Goal: Task Accomplishment & Management: Manage account settings

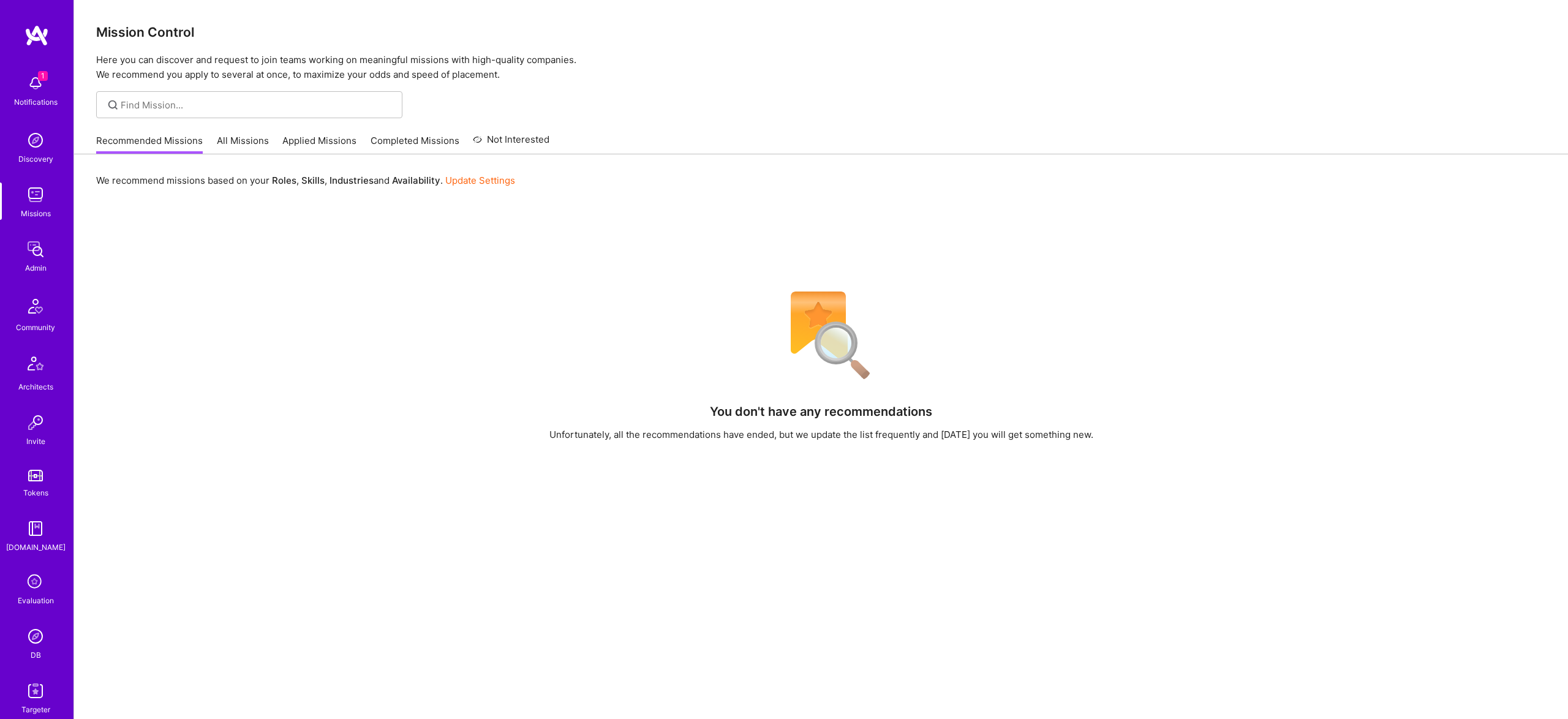
click at [34, 638] on img at bounding box center [35, 637] width 25 height 25
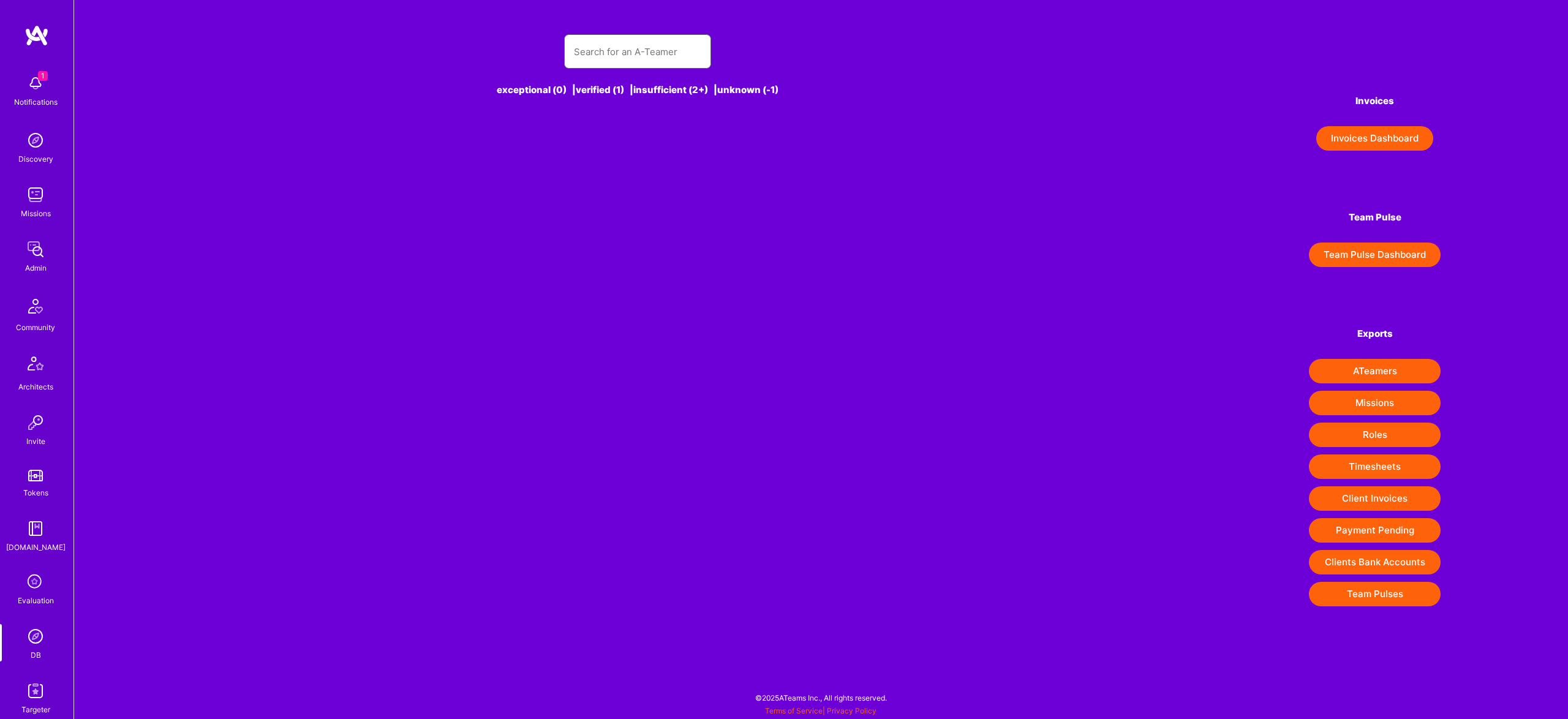
click at [646, 46] on input "text" at bounding box center [637, 51] width 127 height 31
paste input "[EMAIL_ADDRESS][DOMAIN_NAME]"
type input "[EMAIL_ADDRESS][DOMAIN_NAME]"
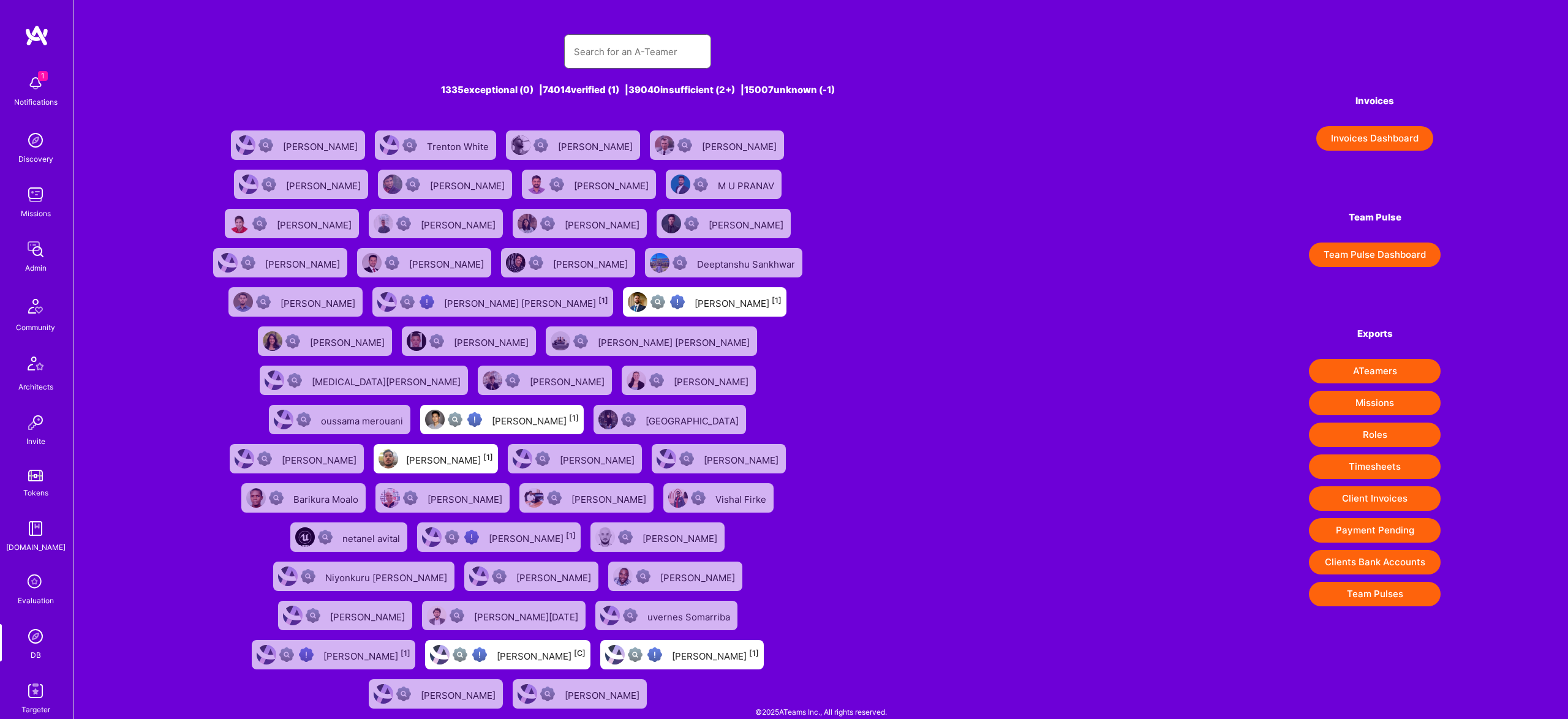
click at [617, 58] on input "text" at bounding box center [637, 51] width 127 height 31
paste input "[EMAIL_ADDRESS][DOMAIN_NAME]"
type input "[EMAIL_ADDRESS][DOMAIN_NAME]"
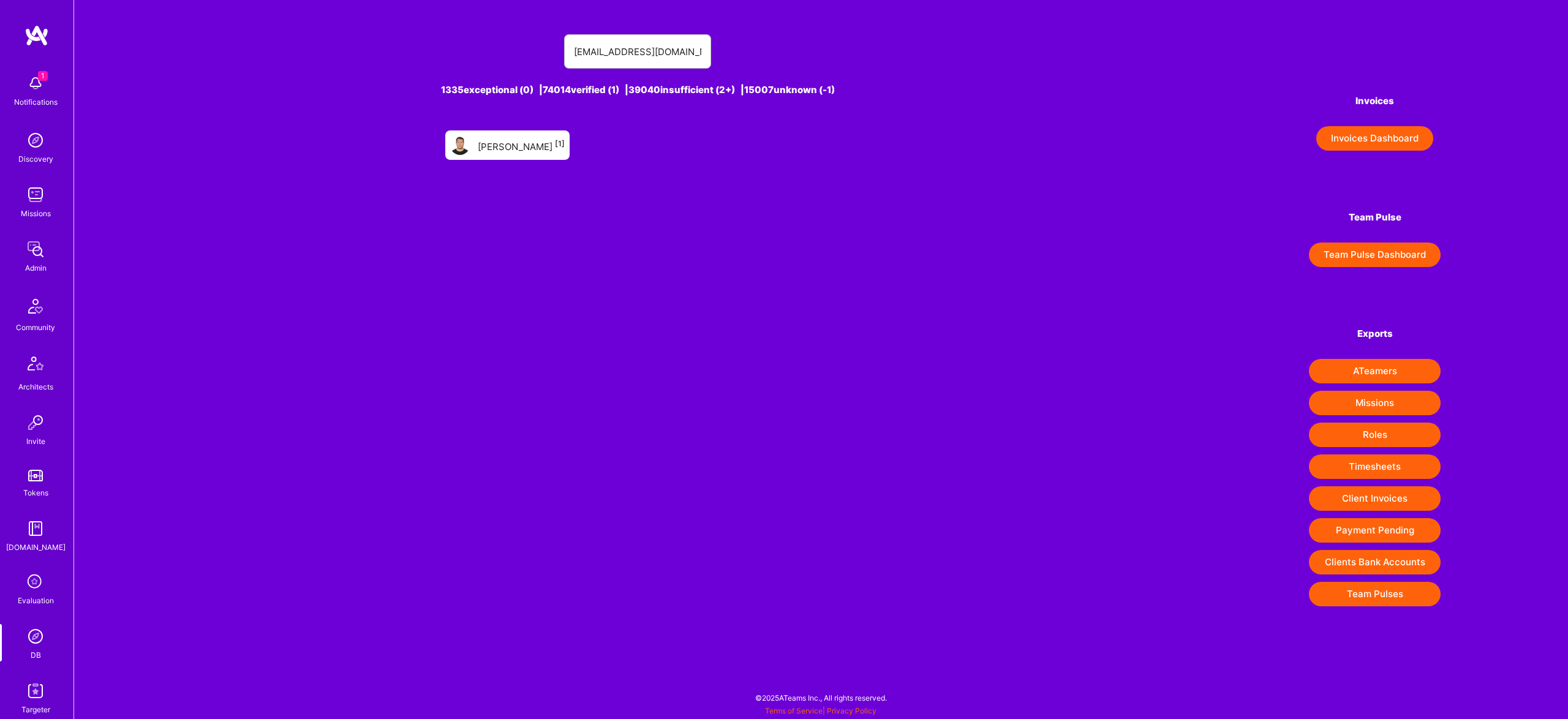
click at [543, 138] on div "Juan Vivanco [1]" at bounding box center [521, 145] width 87 height 16
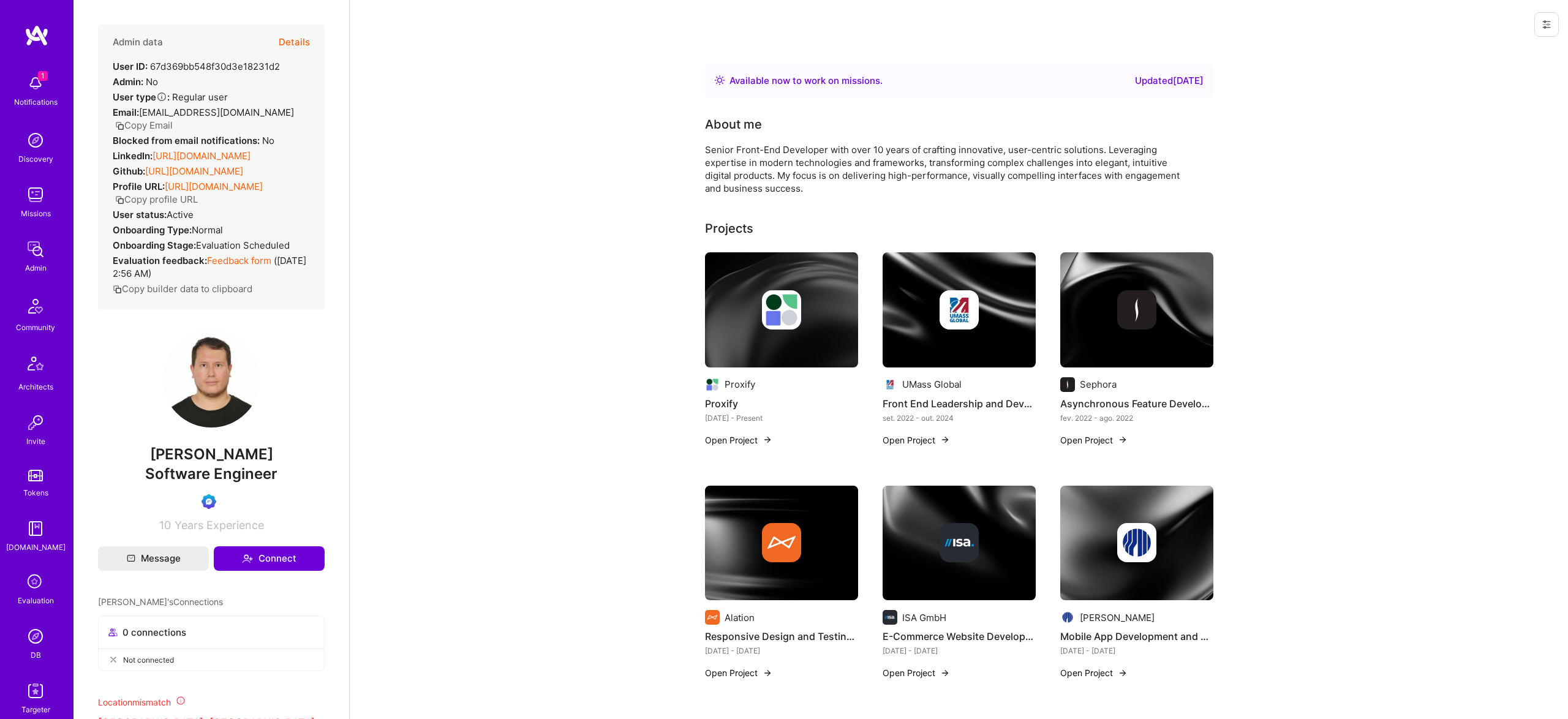
click at [299, 48] on button "Details" at bounding box center [294, 42] width 31 height 35
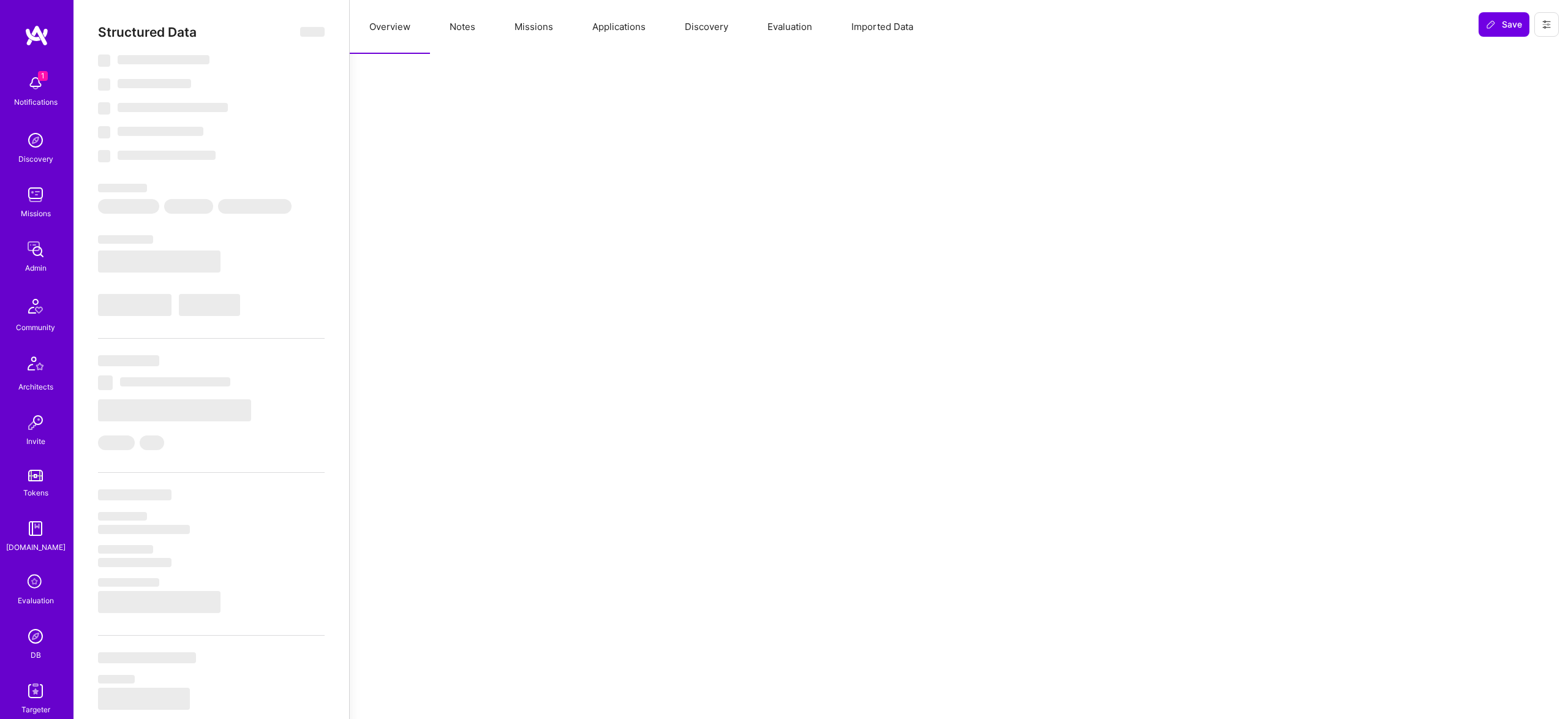
click at [768, 30] on button "Evaluation" at bounding box center [790, 27] width 84 height 54
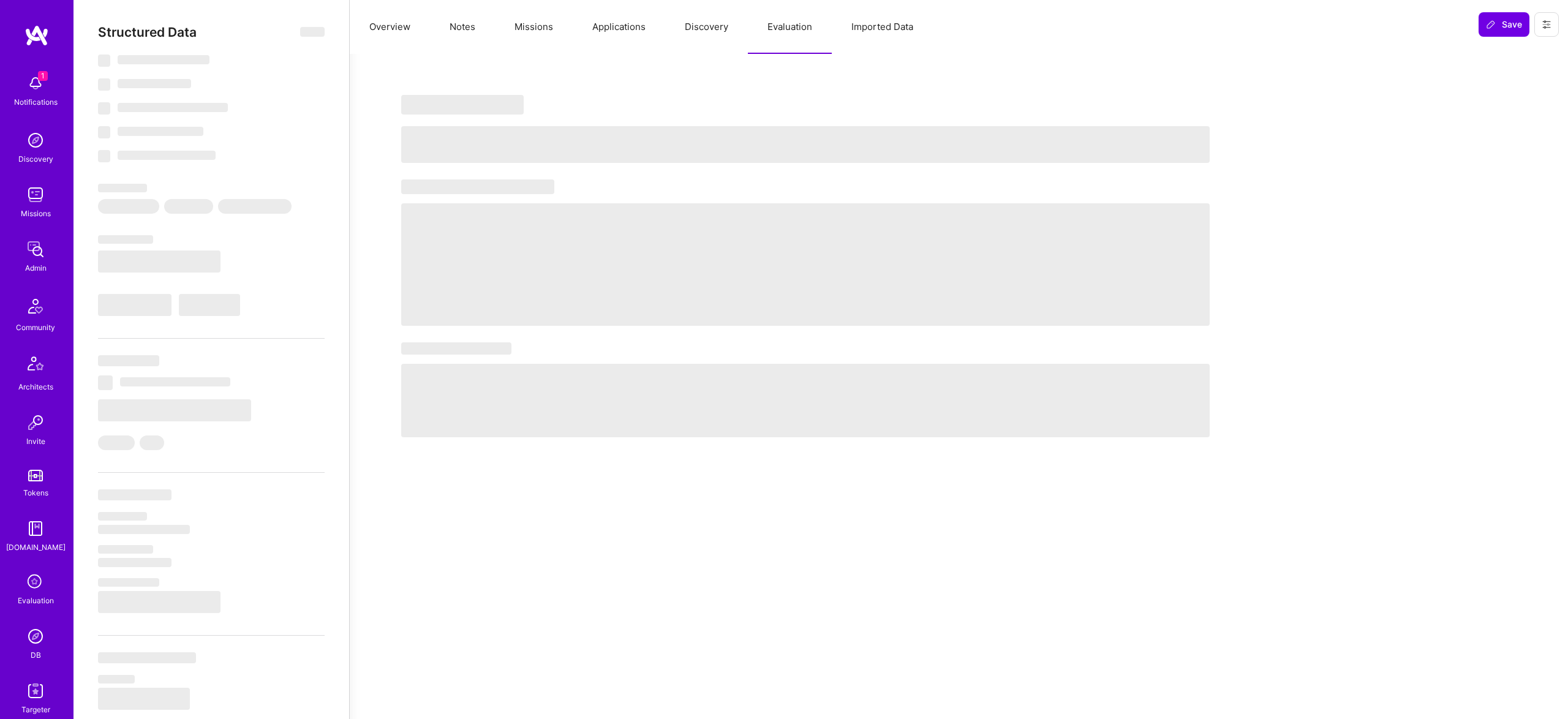
select select "Right Now"
select select "Verified"
select select "EC"
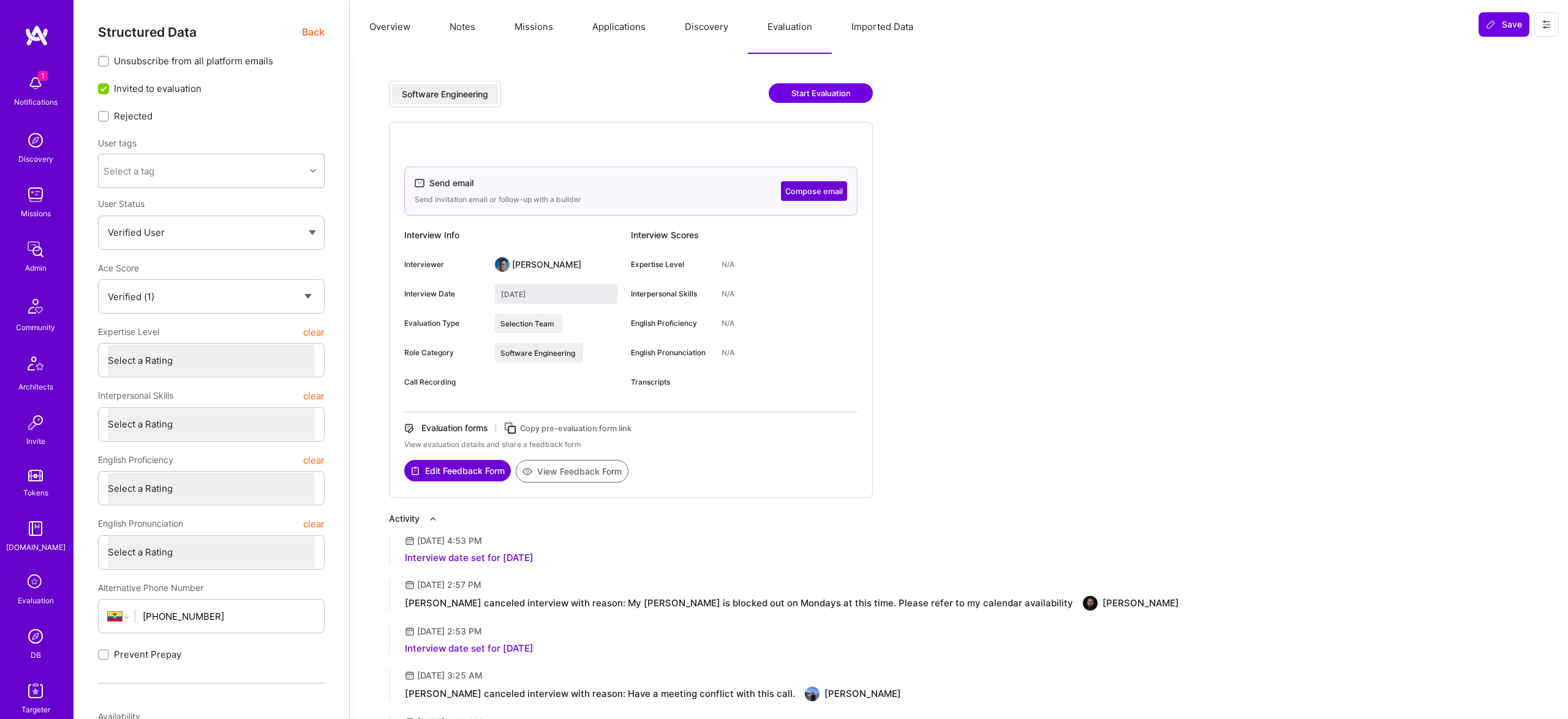
click at [295, 31] on div "Structured Data Back" at bounding box center [212, 32] width 227 height 15
click at [318, 30] on span "Back" at bounding box center [313, 32] width 22 height 15
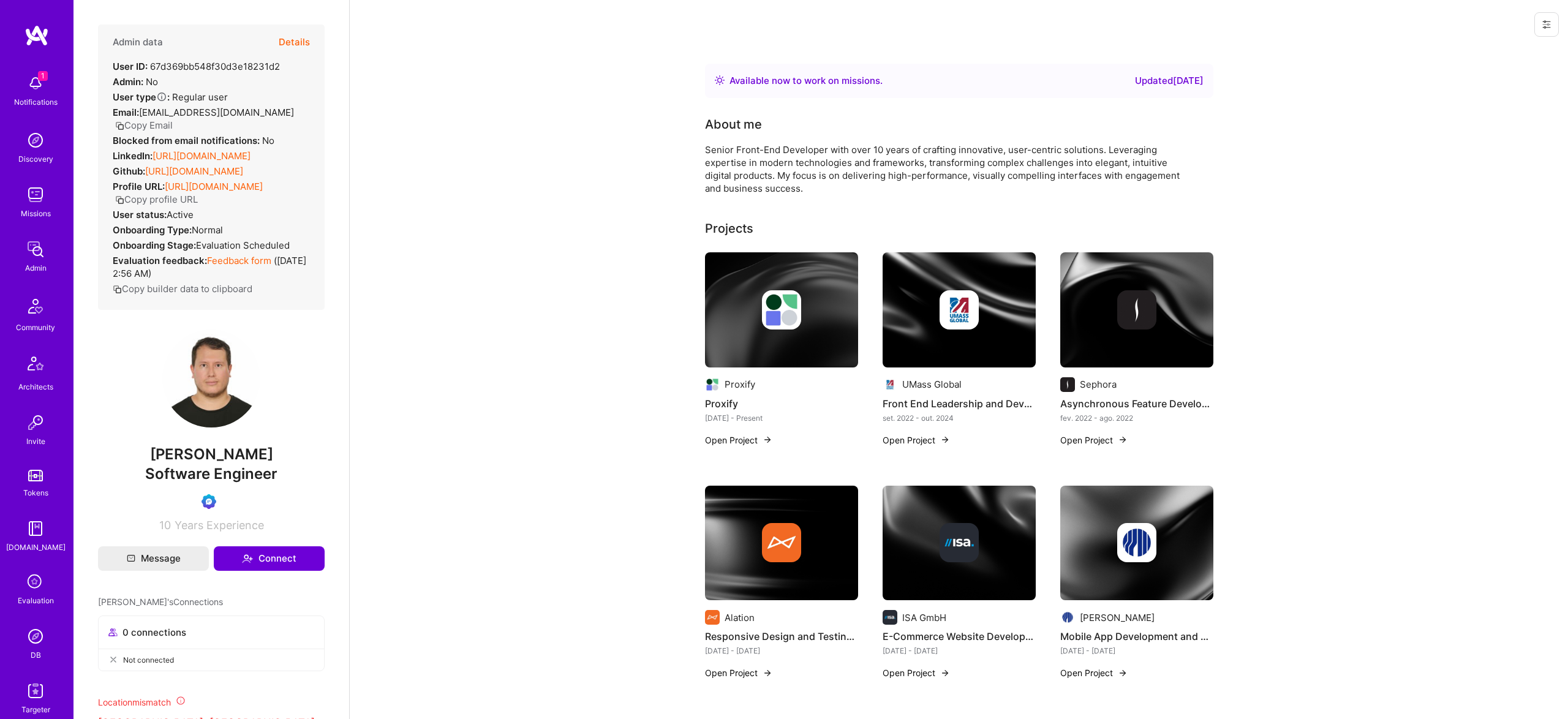
click at [293, 48] on button "Details" at bounding box center [294, 42] width 31 height 35
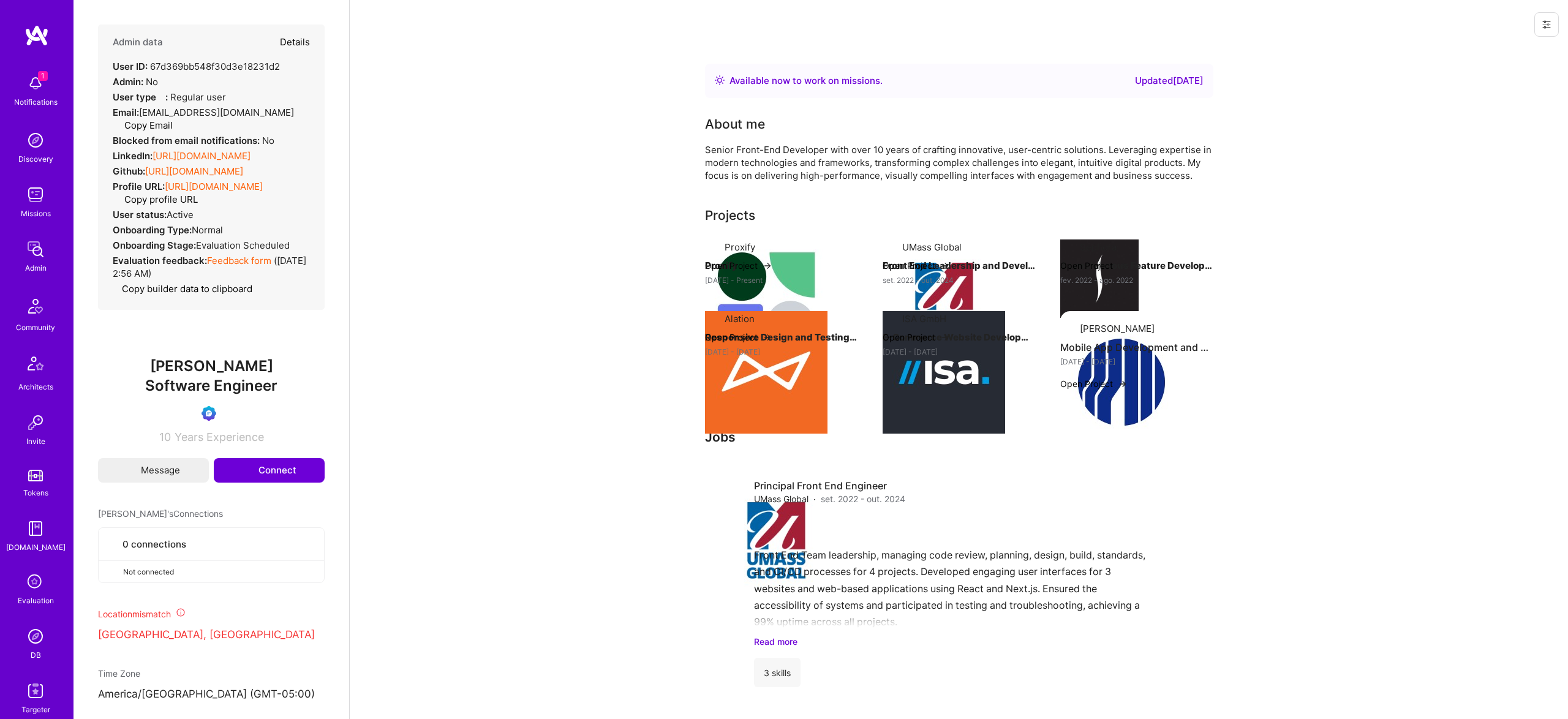
type textarea "x"
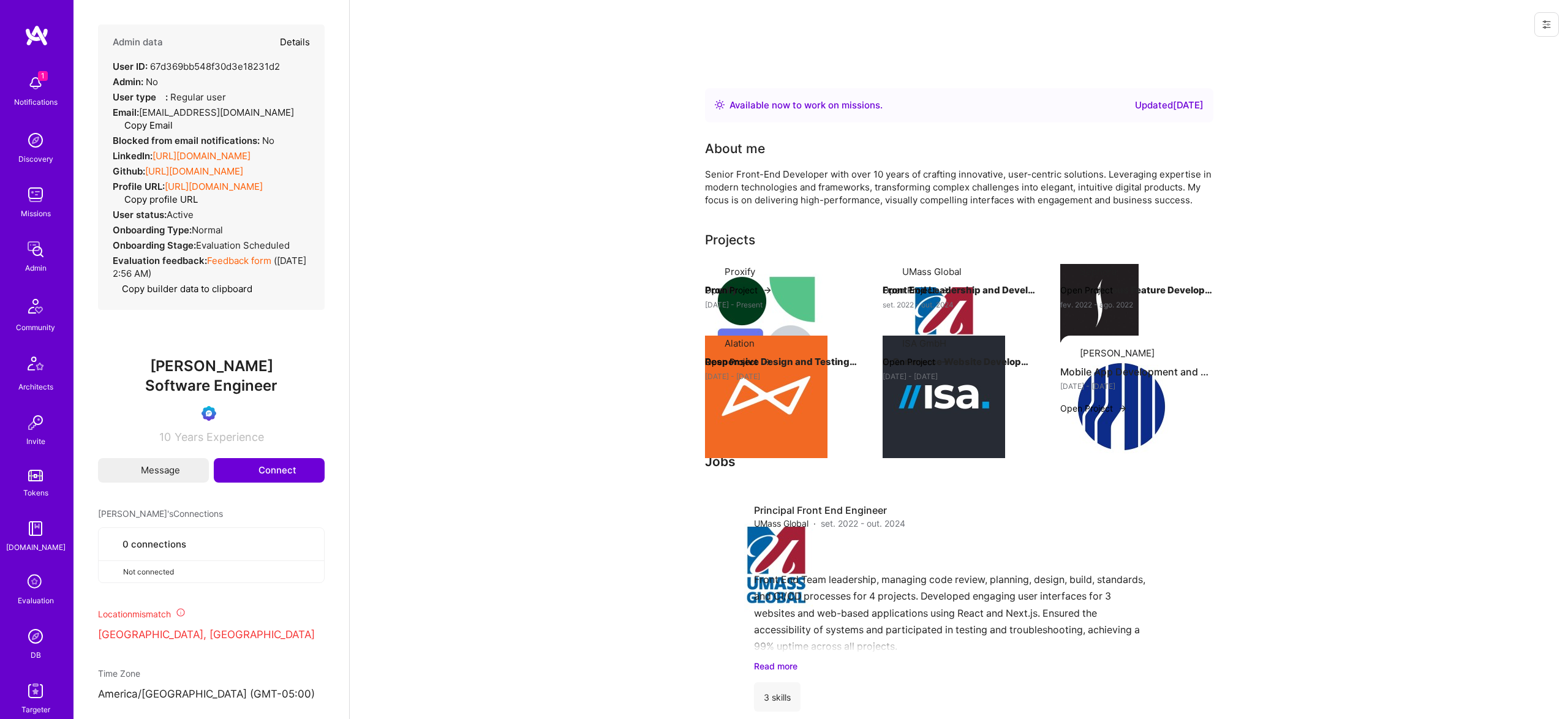
select select "Verified"
select select "EC"
select select "Right Now"
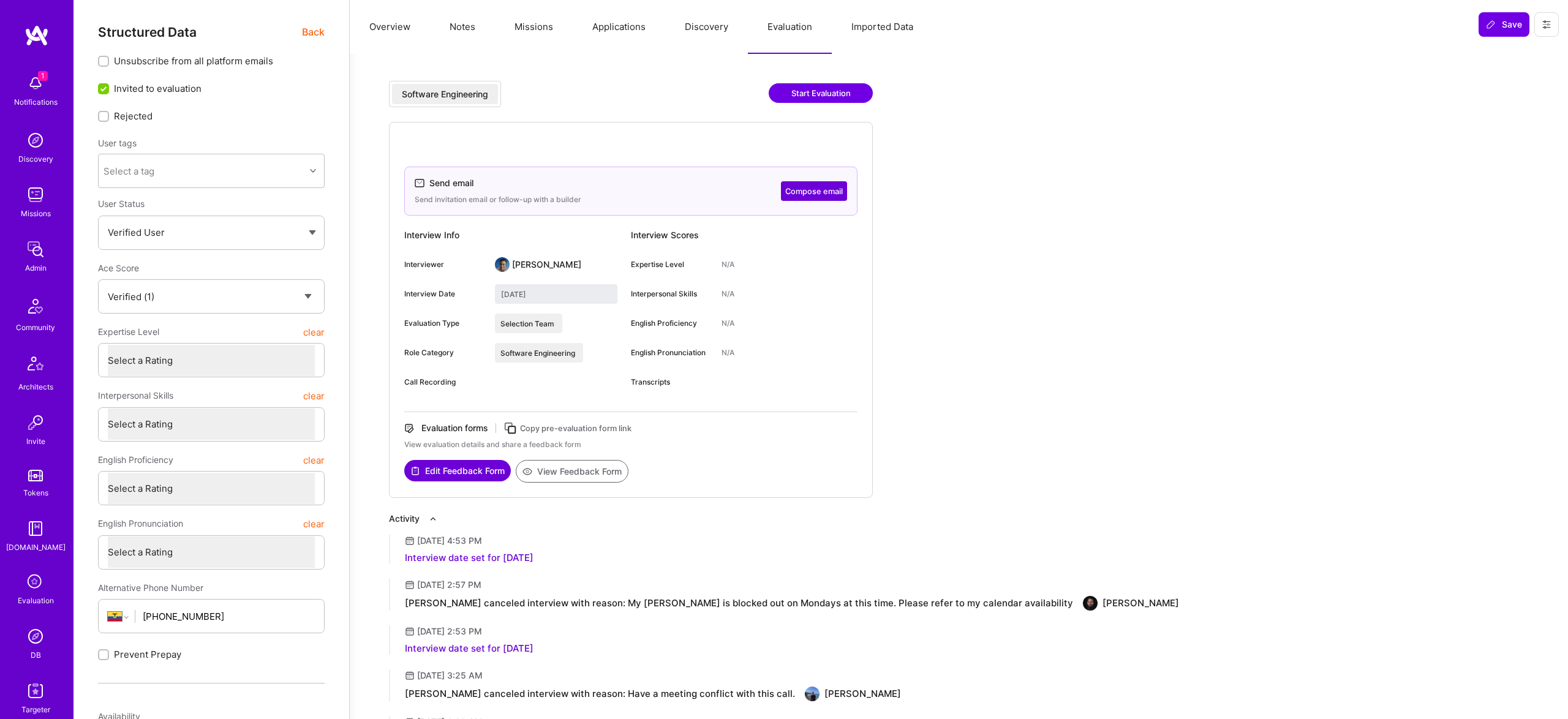
click at [310, 38] on span "Back" at bounding box center [313, 32] width 22 height 15
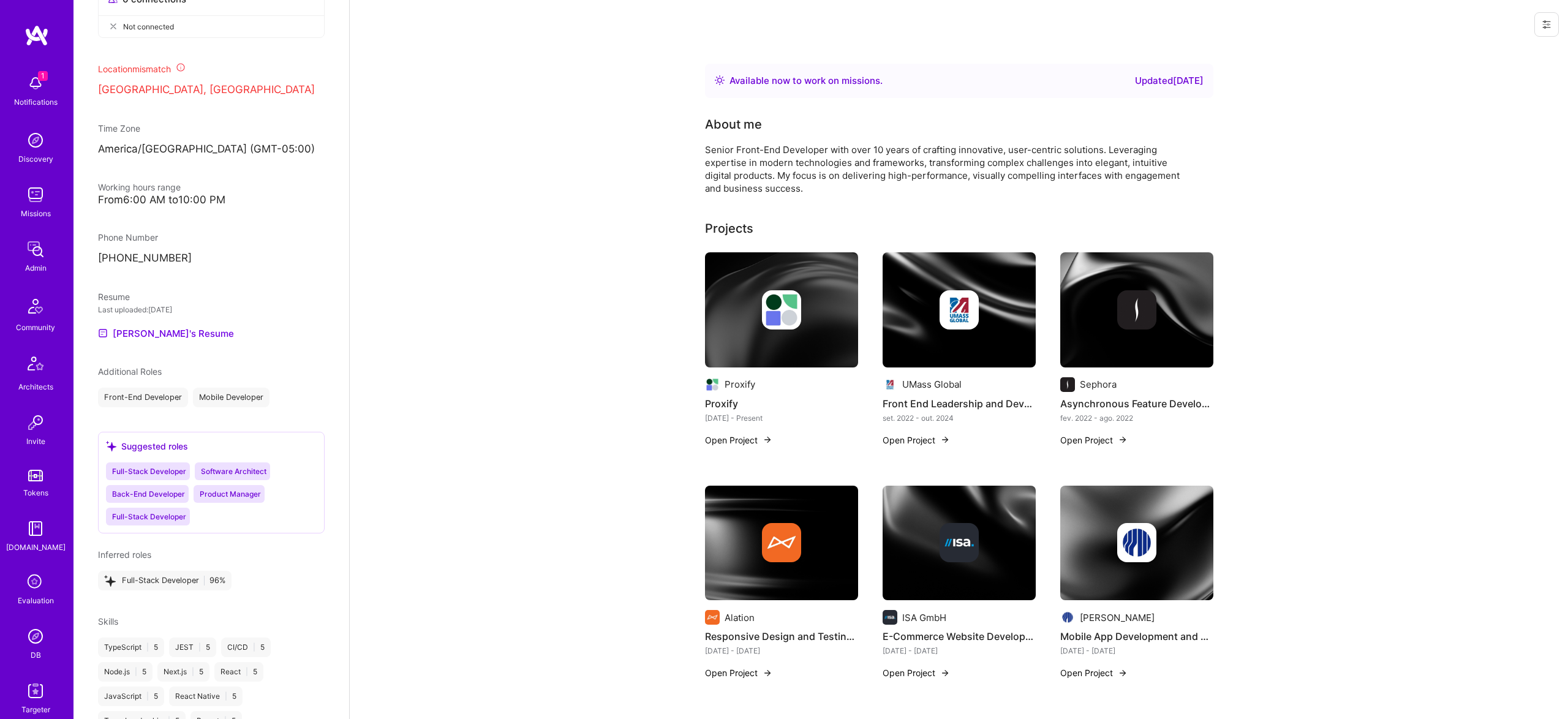
scroll to position [642, 0]
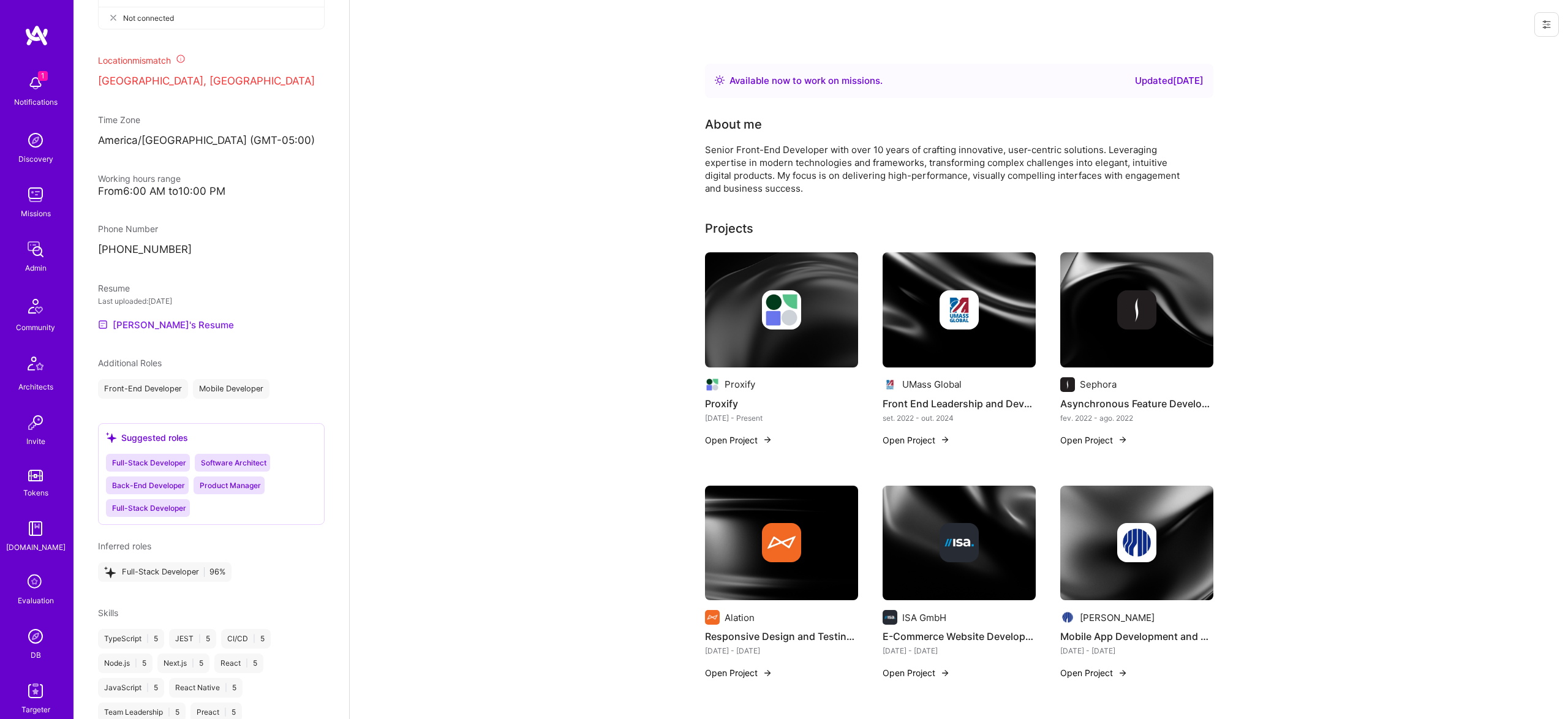
click at [139, 332] on link "Juan's Resume" at bounding box center [166, 324] width 136 height 14
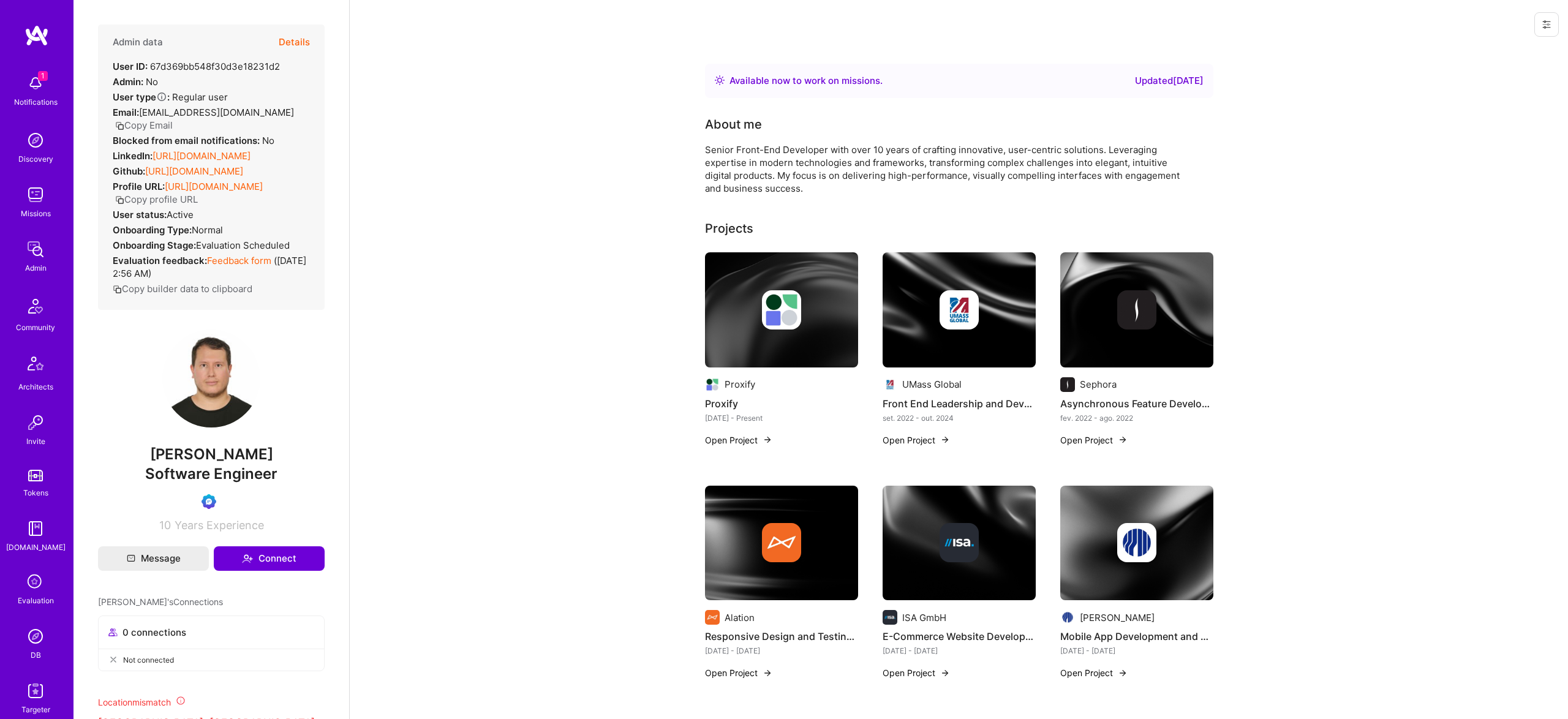
click at [228, 464] on span "[PERSON_NAME]" at bounding box center [212, 454] width 227 height 18
copy span "[PERSON_NAME]"
click at [290, 34] on button "Details" at bounding box center [294, 42] width 31 height 35
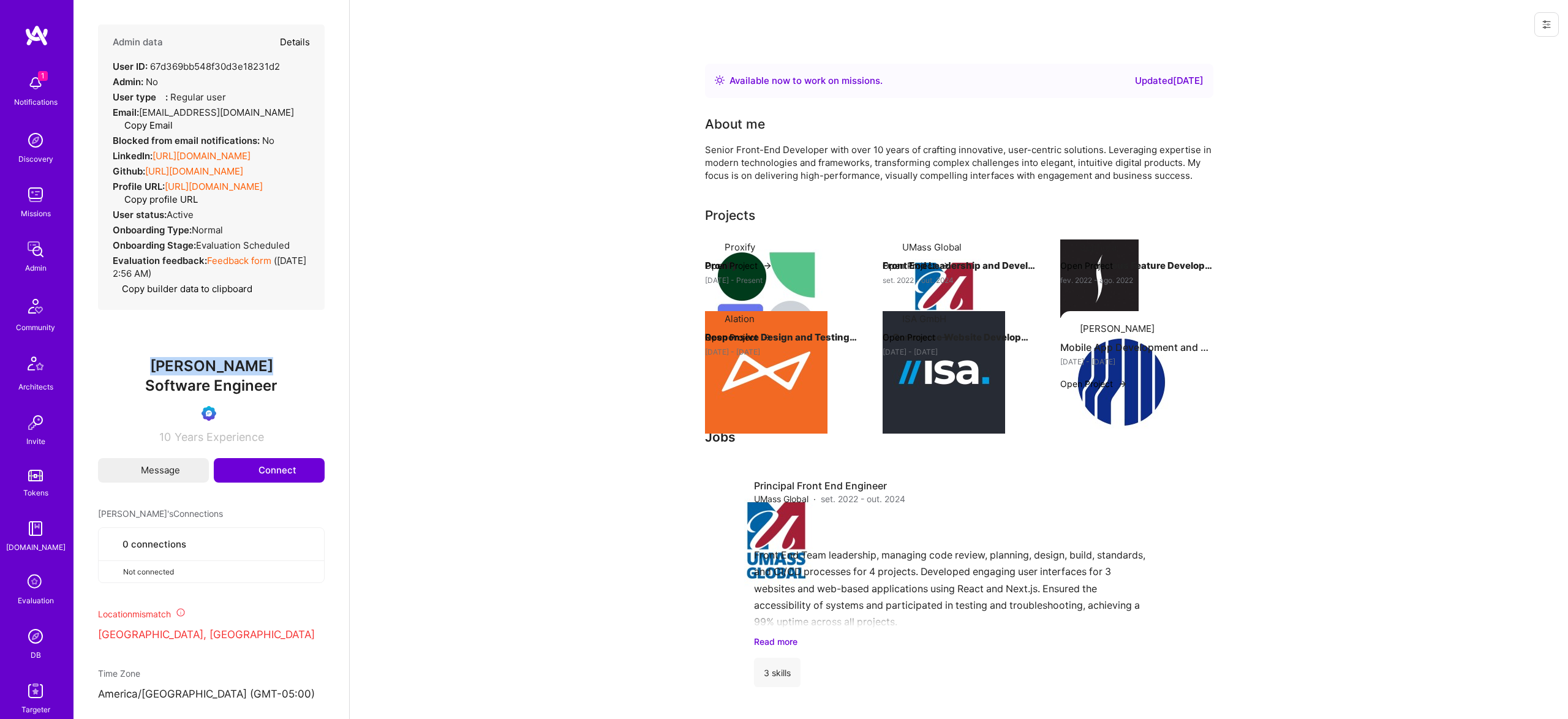
type textarea "x"
select select "Verified"
select select "EC"
select select "Right Now"
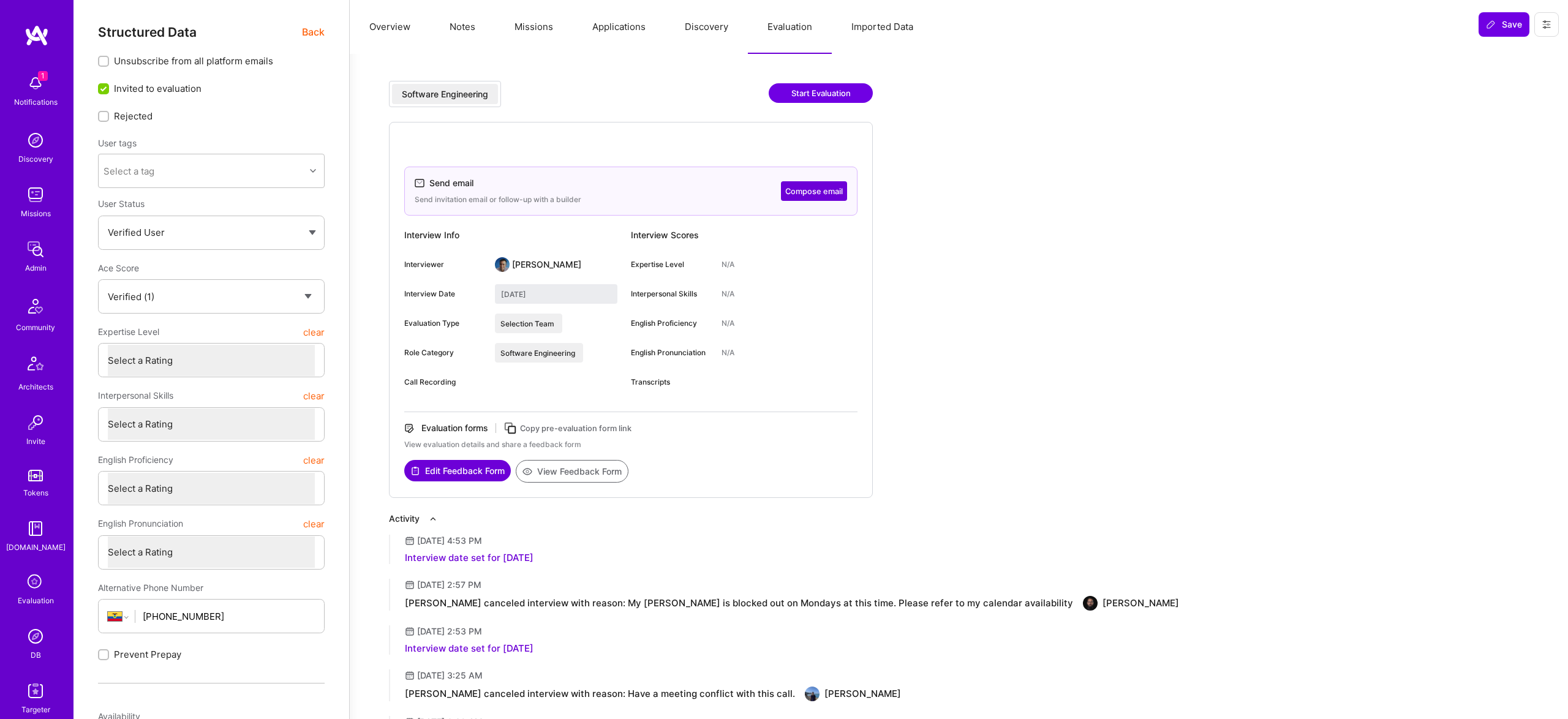
click at [603, 473] on button "View Feedback Form" at bounding box center [572, 471] width 113 height 22
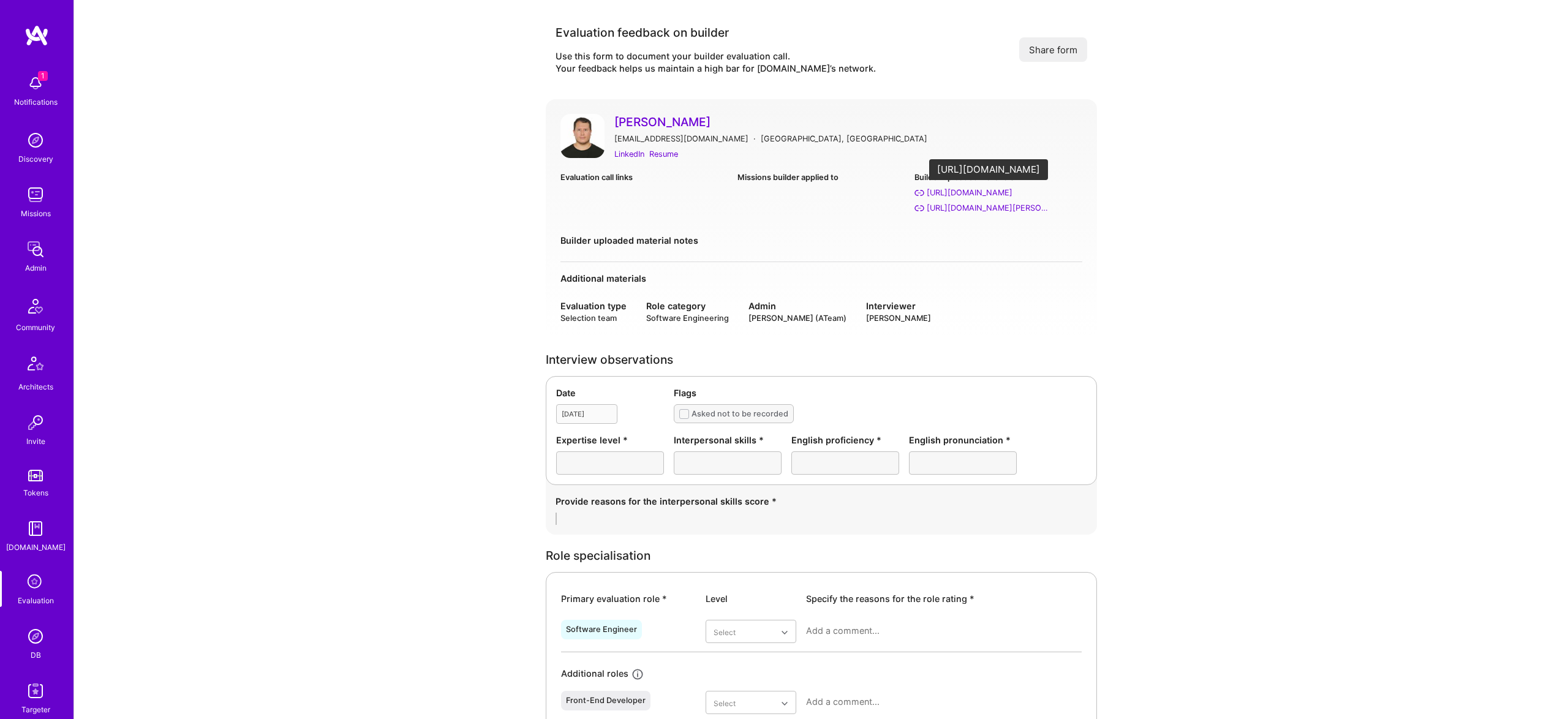
click at [1007, 195] on div "[URL][DOMAIN_NAME]" at bounding box center [970, 193] width 86 height 13
click at [1007, 207] on div "[URL][DOMAIN_NAME][PERSON_NAME]" at bounding box center [988, 208] width 123 height 13
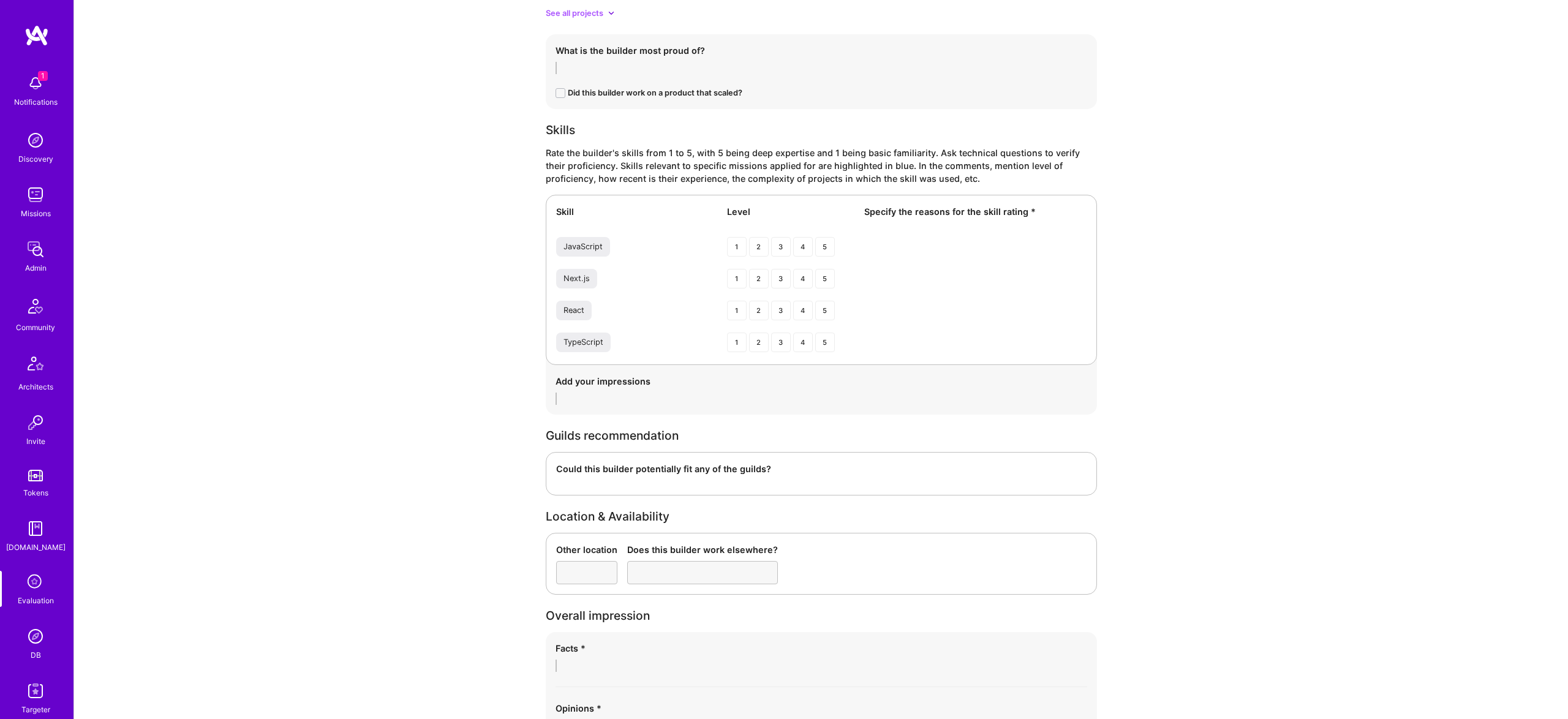
scroll to position [1616, 0]
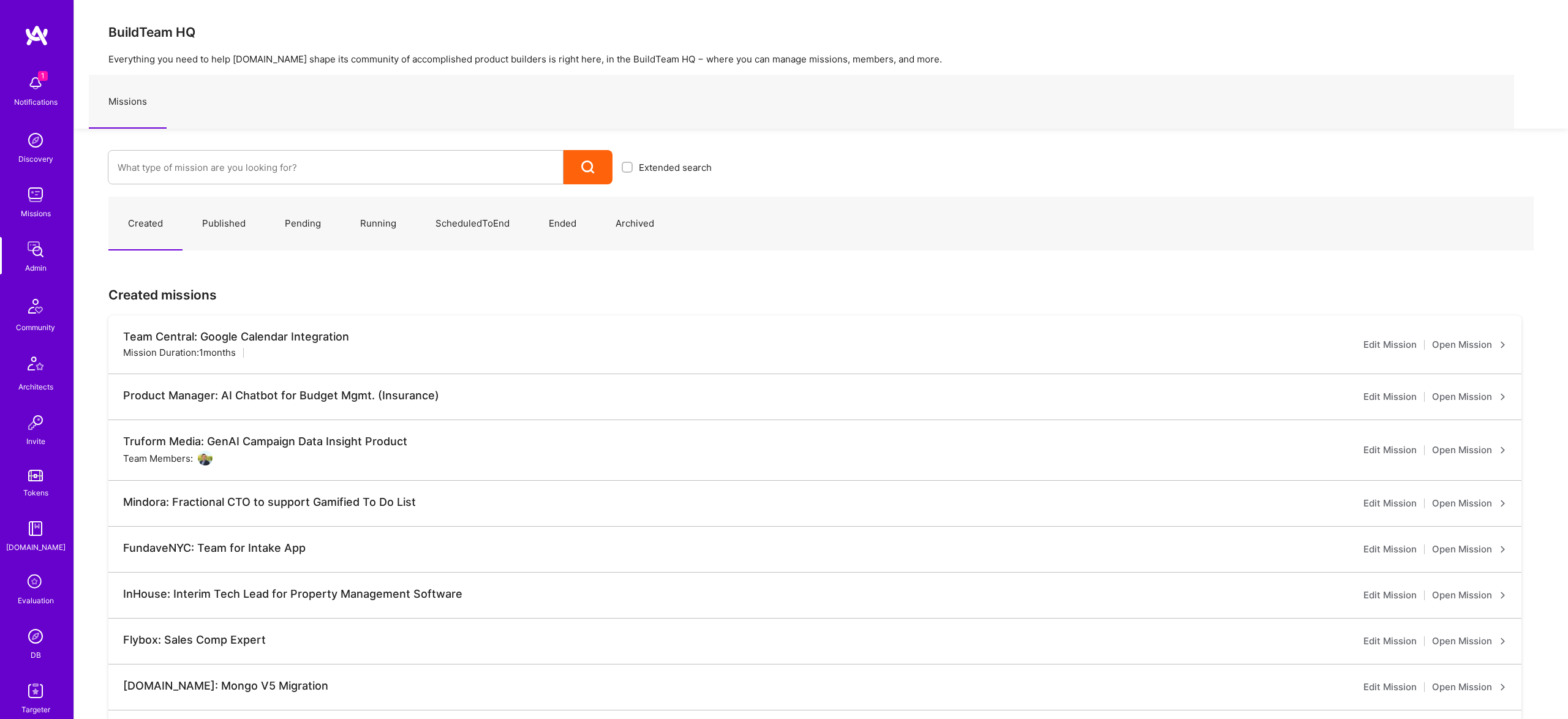
click at [35, 89] on img at bounding box center [35, 83] width 25 height 25
click at [38, 27] on img at bounding box center [37, 35] width 25 height 22
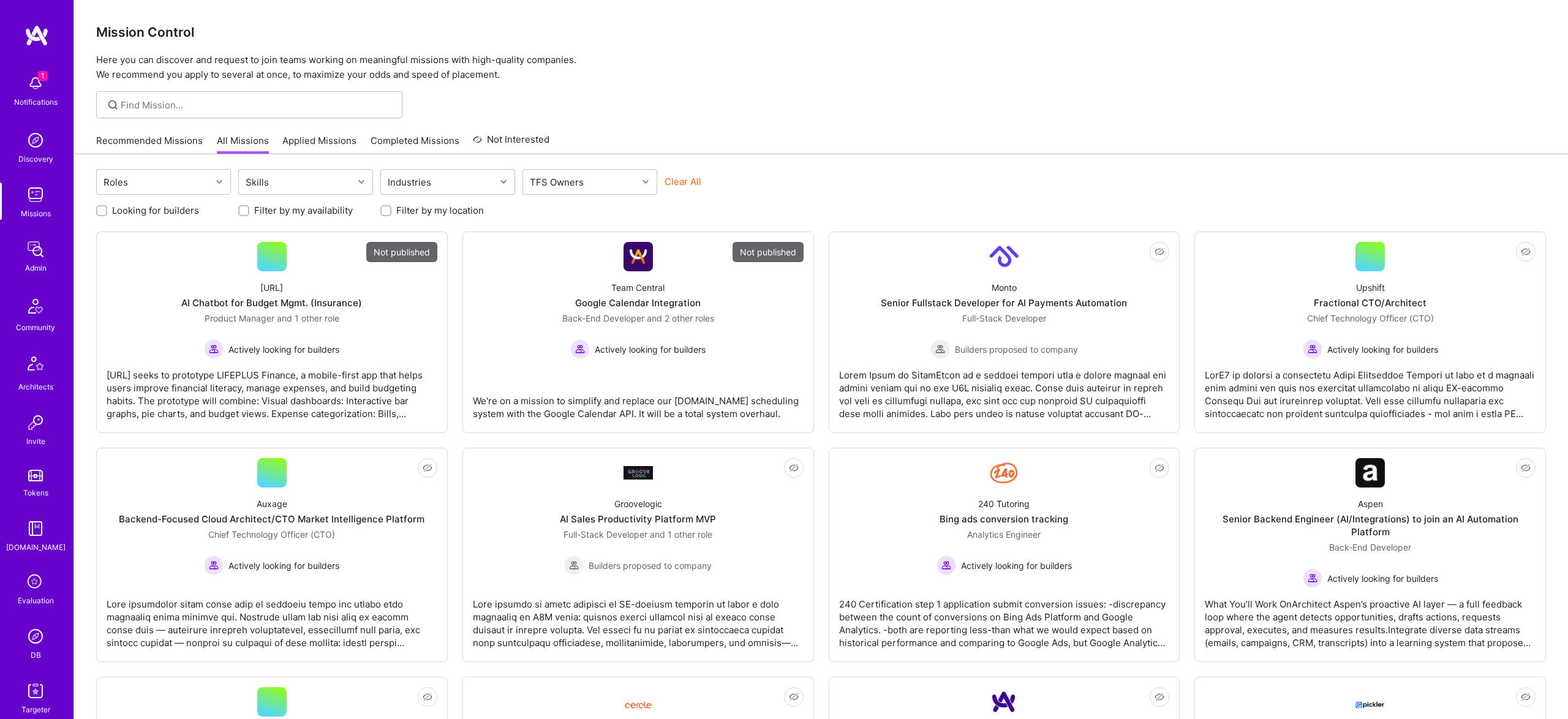
click at [17, 640] on link "DB" at bounding box center [35, 643] width 76 height 38
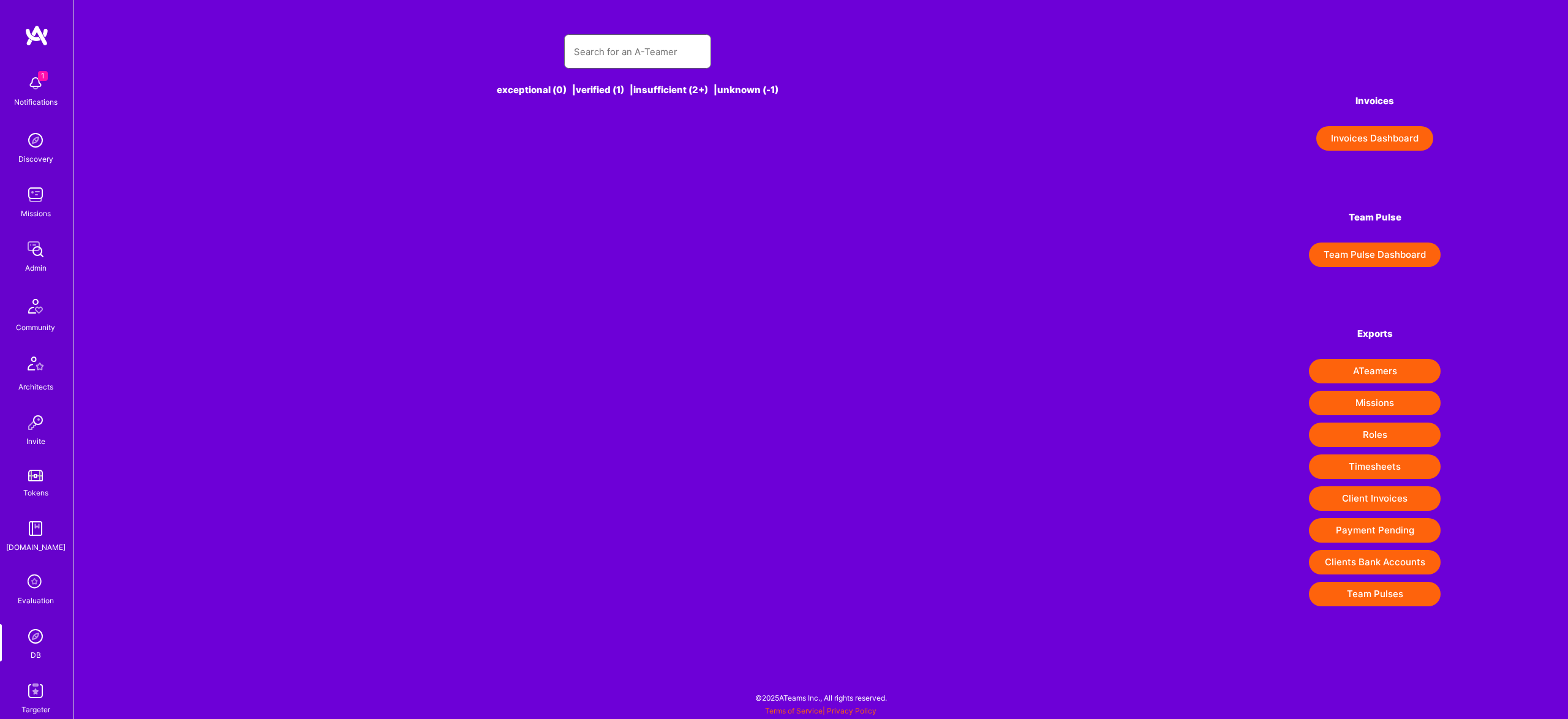
click at [623, 52] on input "text" at bounding box center [637, 51] width 127 height 31
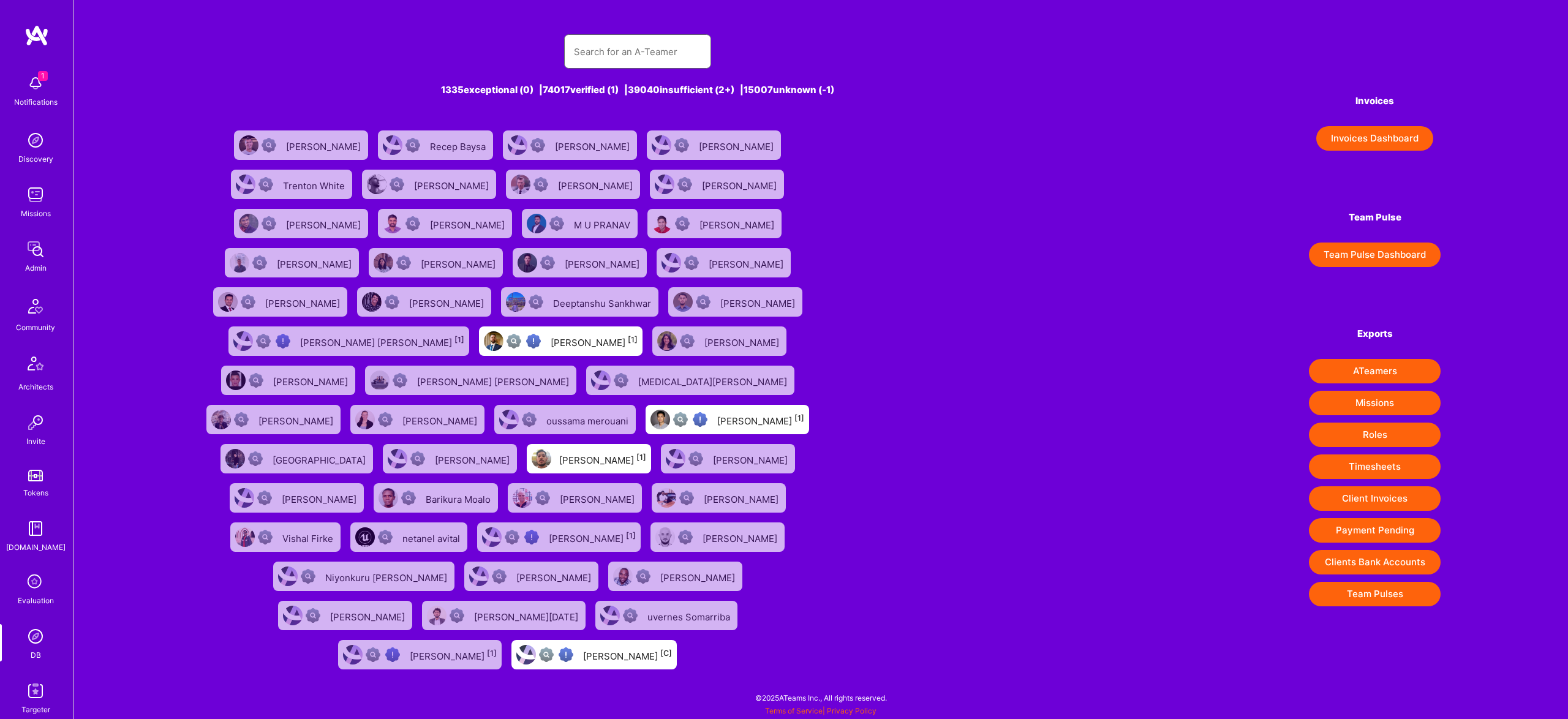
scroll to position [62, 0]
click at [33, 707] on div "1 Notifications Discovery Missions Admin Community Architects Invite Tokens A.G…" at bounding box center [37, 359] width 74 height 719
click at [38, 684] on img at bounding box center [35, 683] width 25 height 25
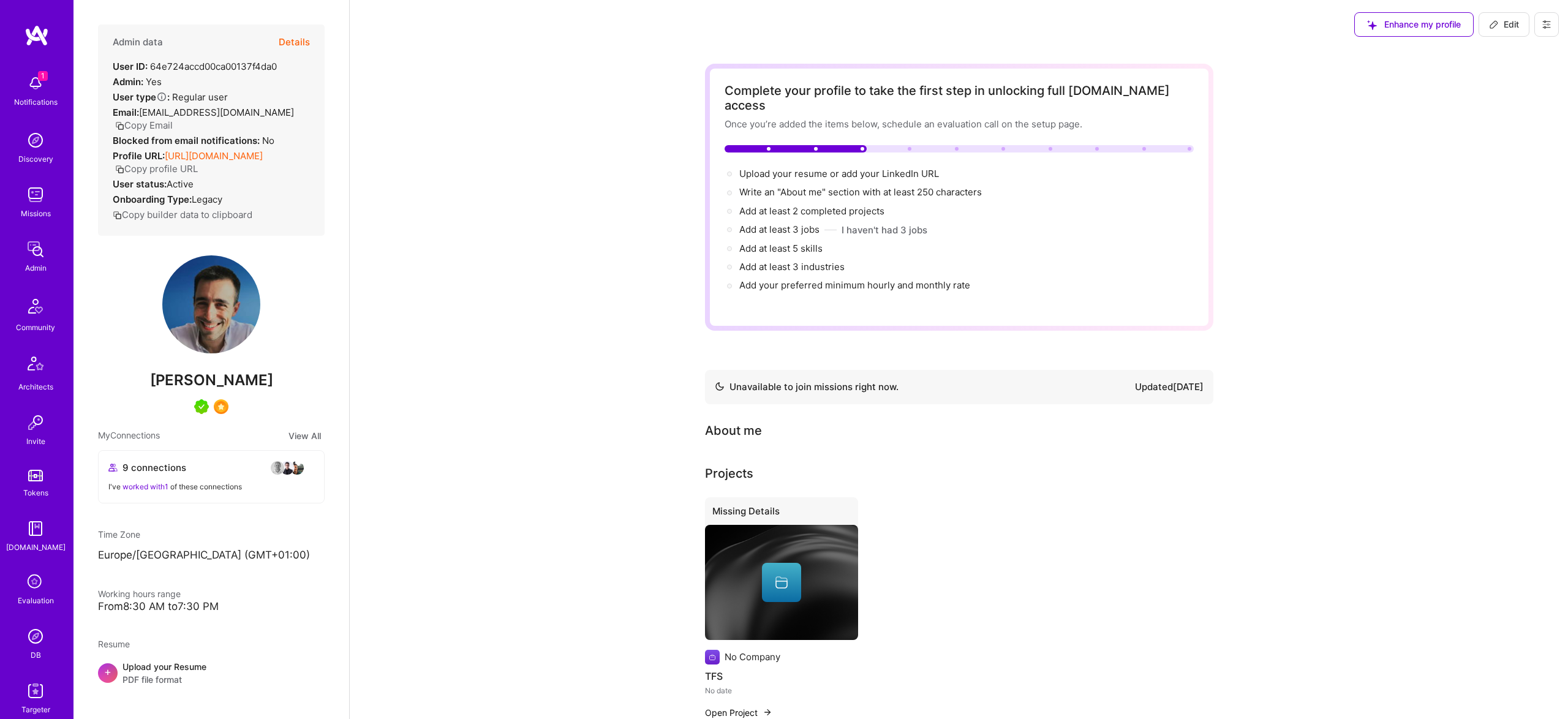
click at [305, 40] on button "Details" at bounding box center [294, 42] width 31 height 35
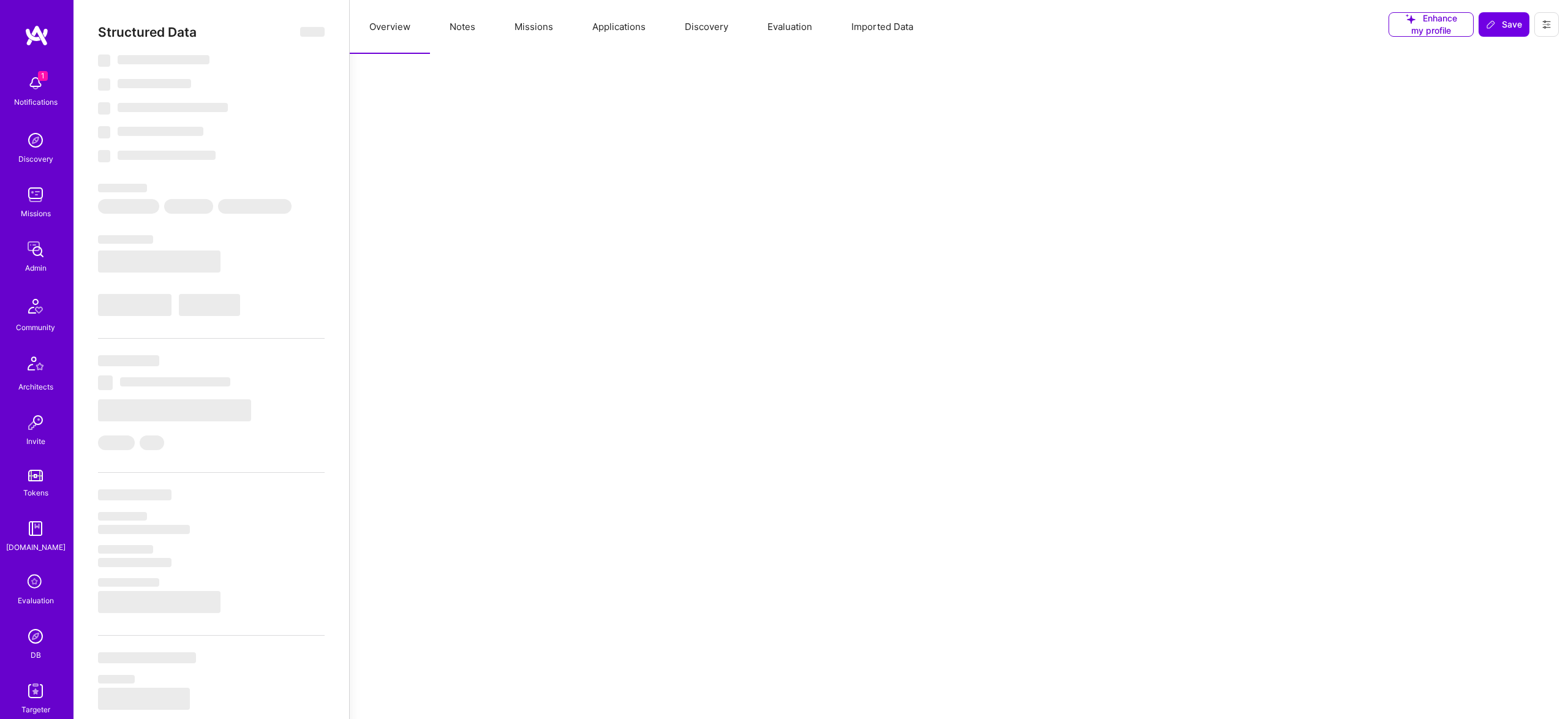
select select "Not Available"
select select "1 Month"
select select "5"
select select "7"
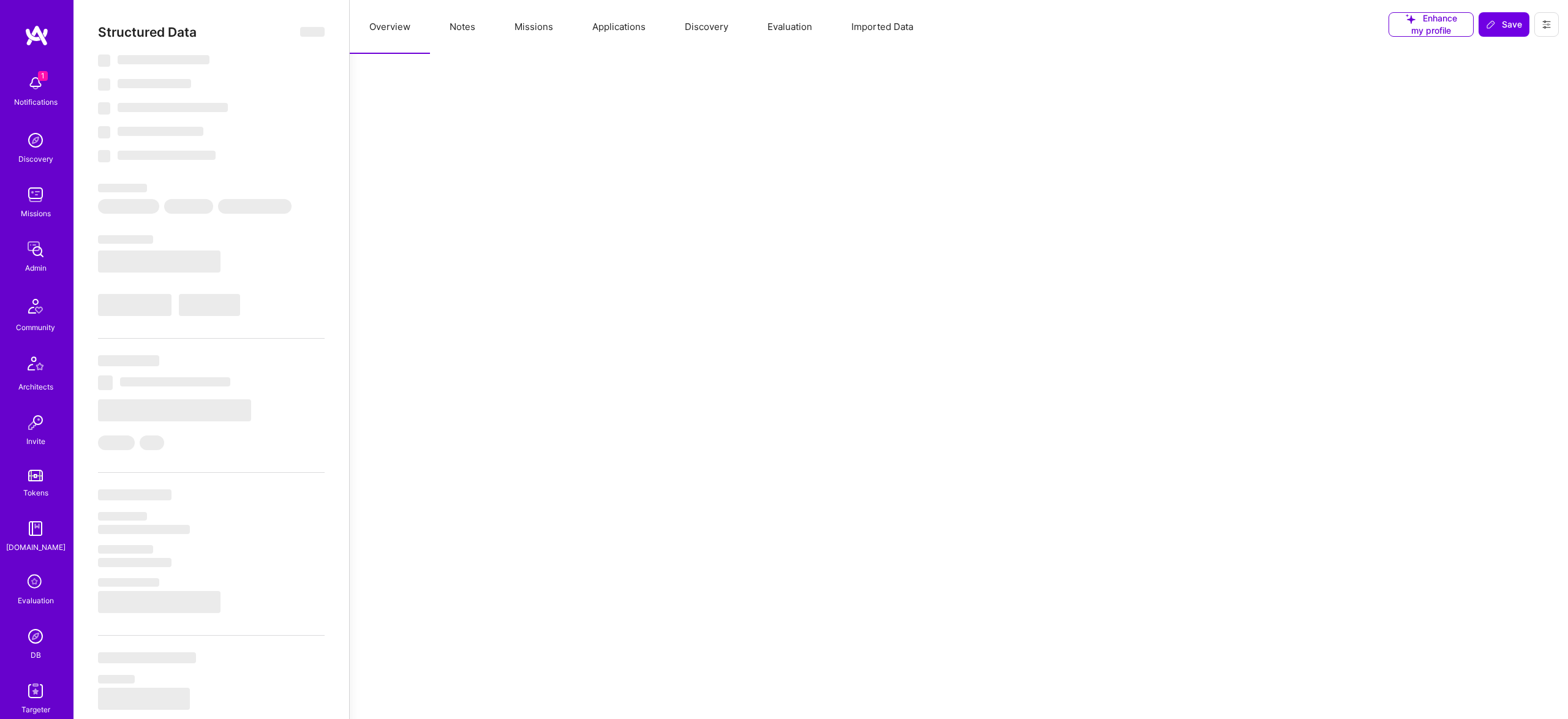
select select "7"
select select "US"
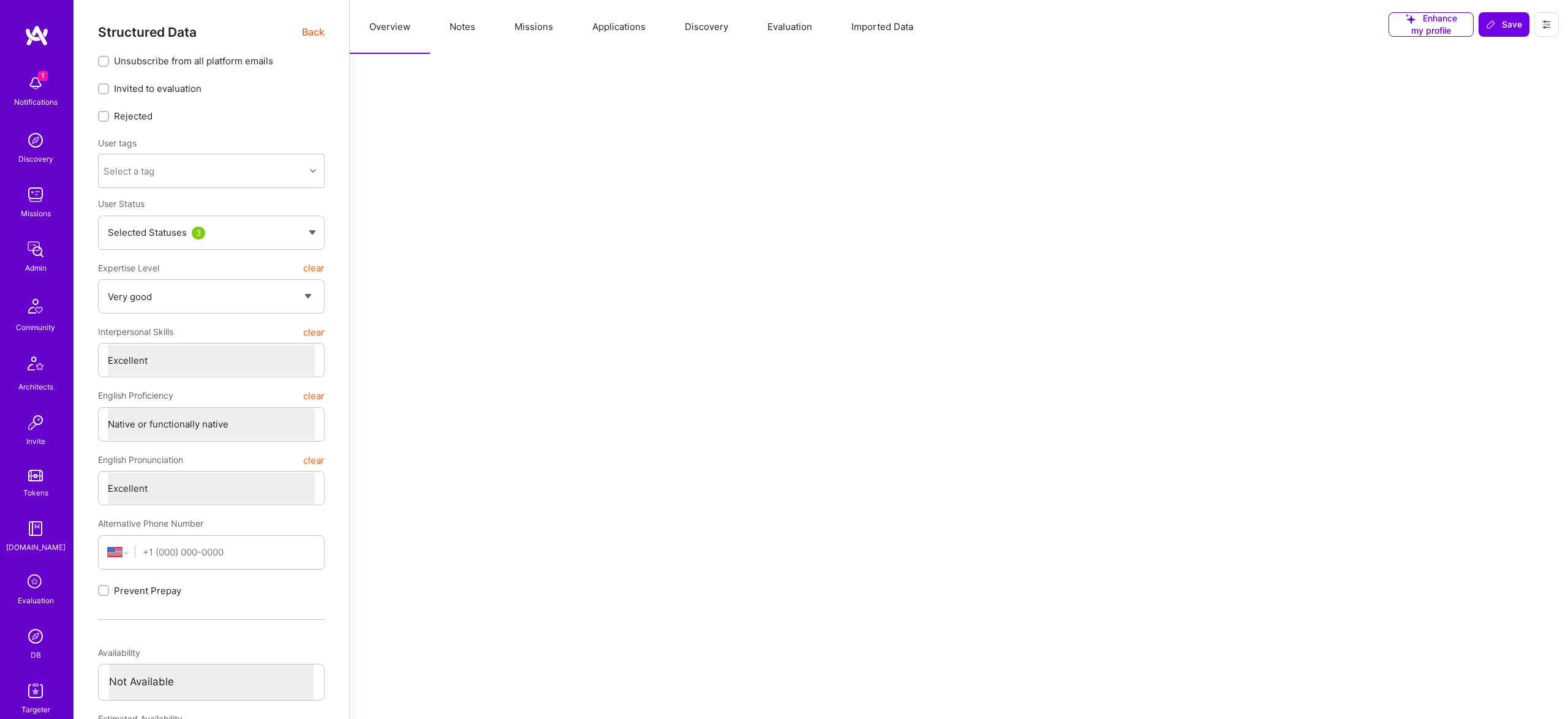
click at [801, 27] on button "Evaluation" at bounding box center [790, 27] width 84 height 54
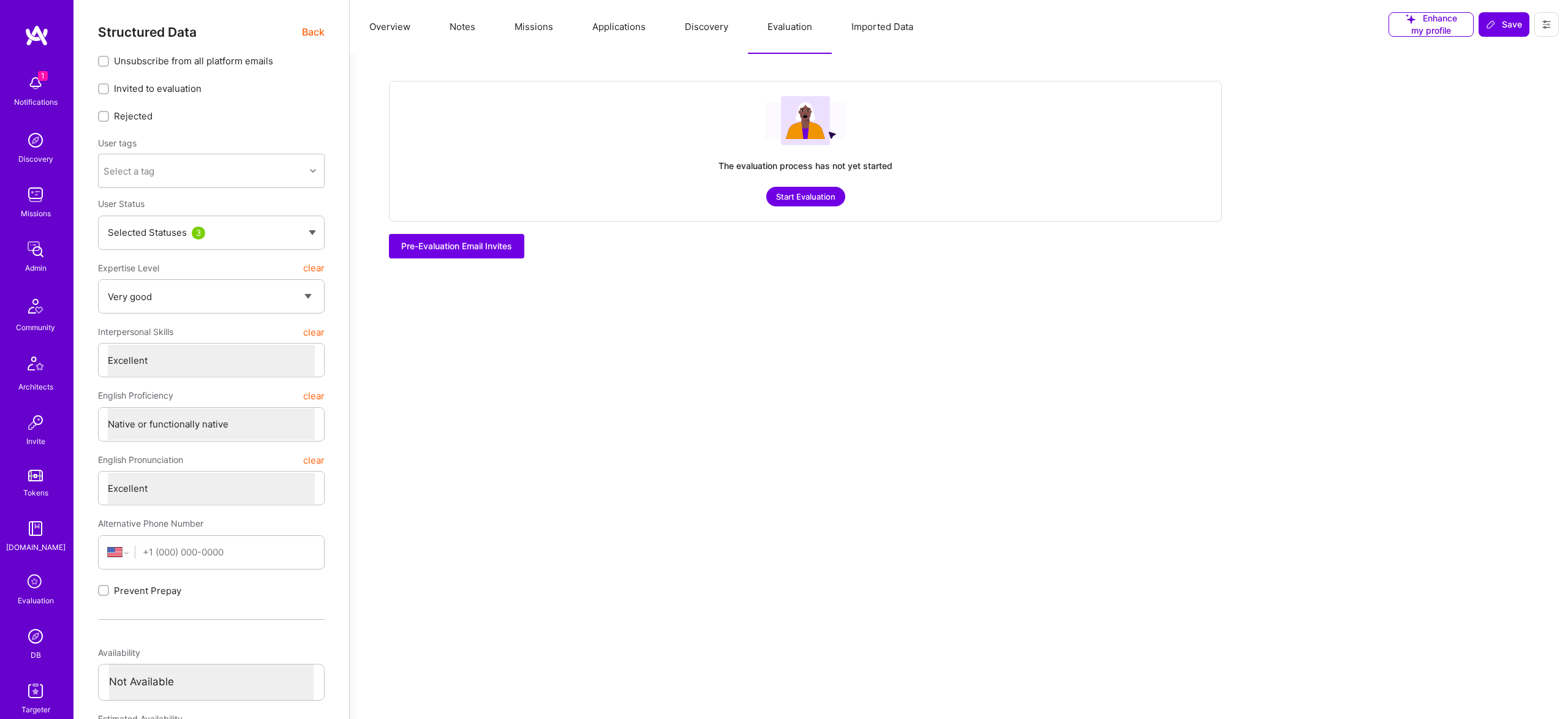
click at [468, 43] on button "Notes" at bounding box center [462, 27] width 65 height 54
type textarea "x"
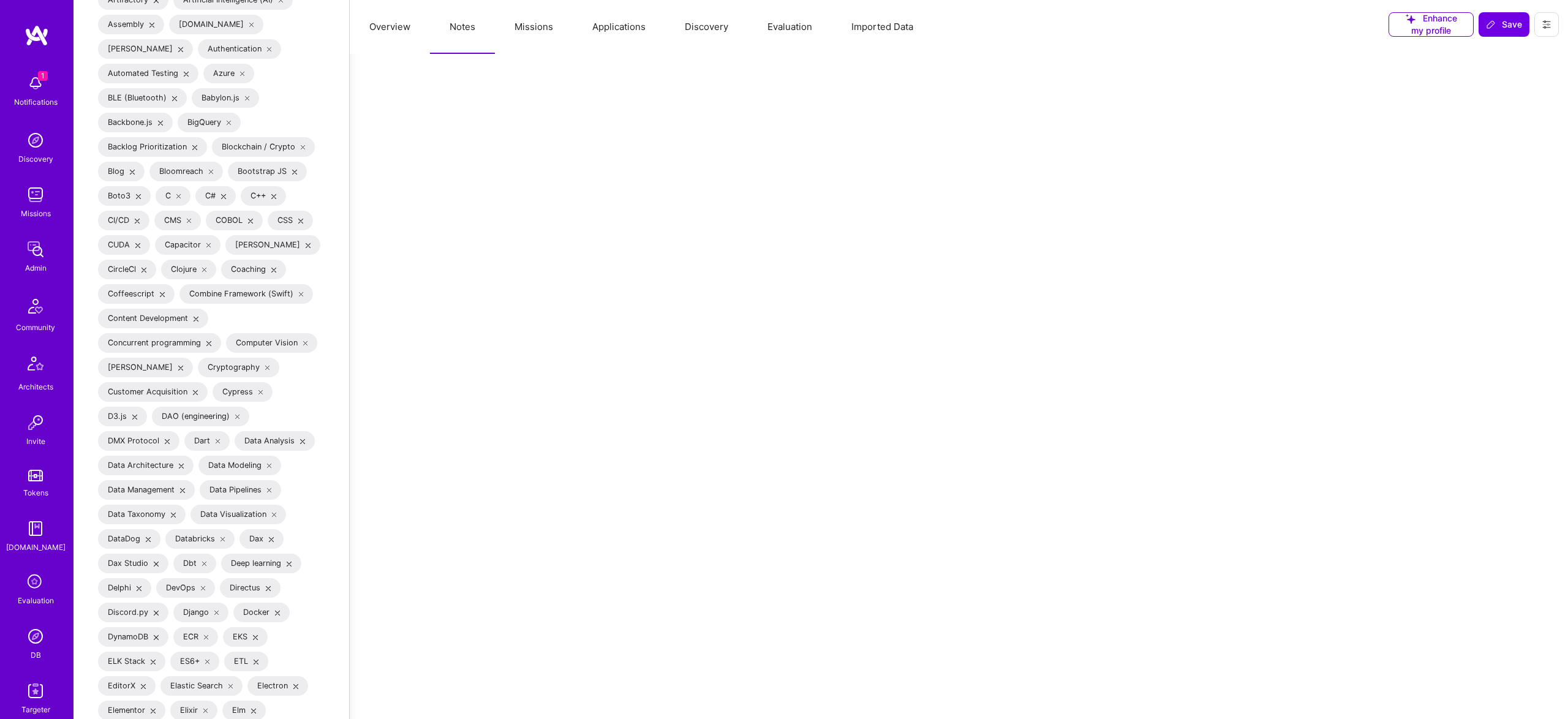
scroll to position [1984, 0]
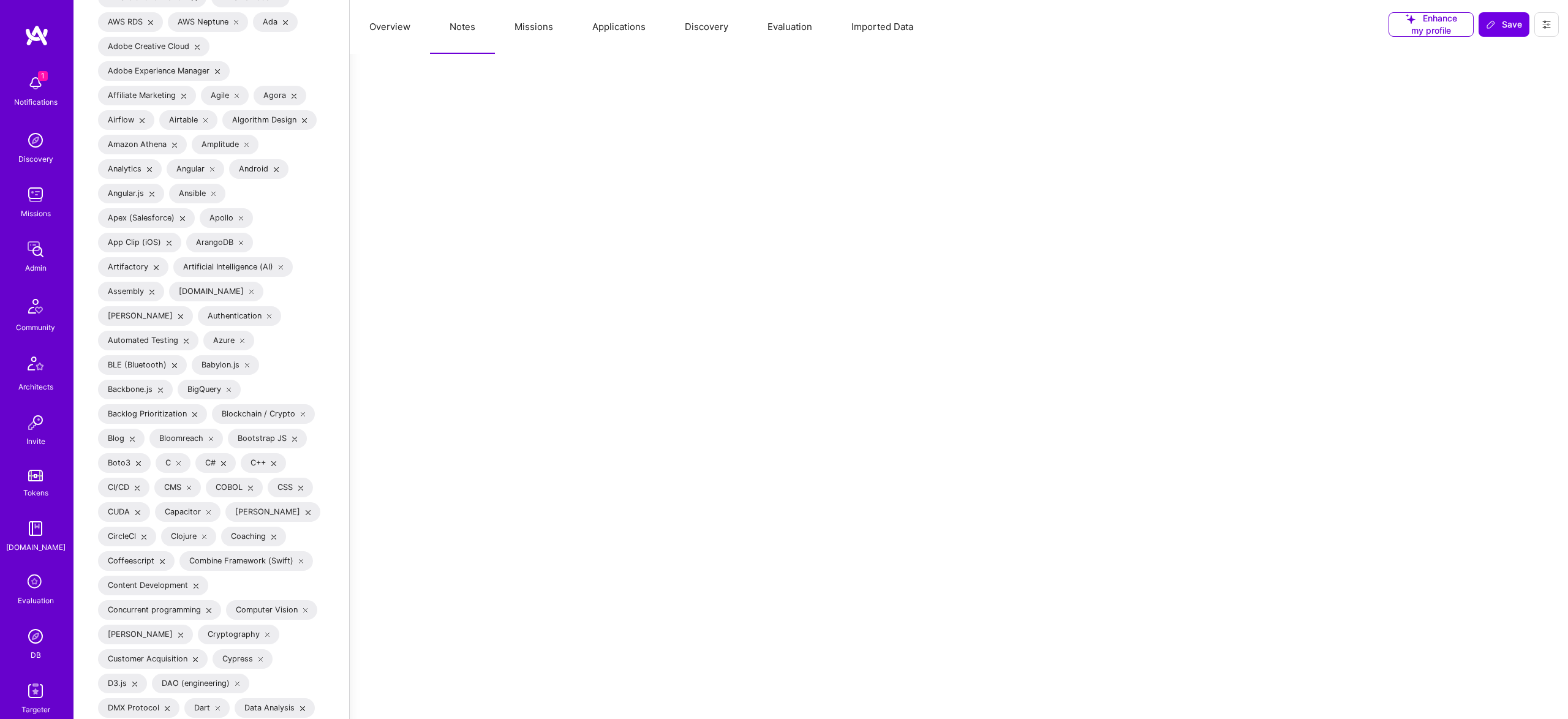
click at [1545, 23] on icon at bounding box center [1547, 25] width 10 height 10
click at [1499, 124] on button "Settings" at bounding box center [1502, 114] width 113 height 31
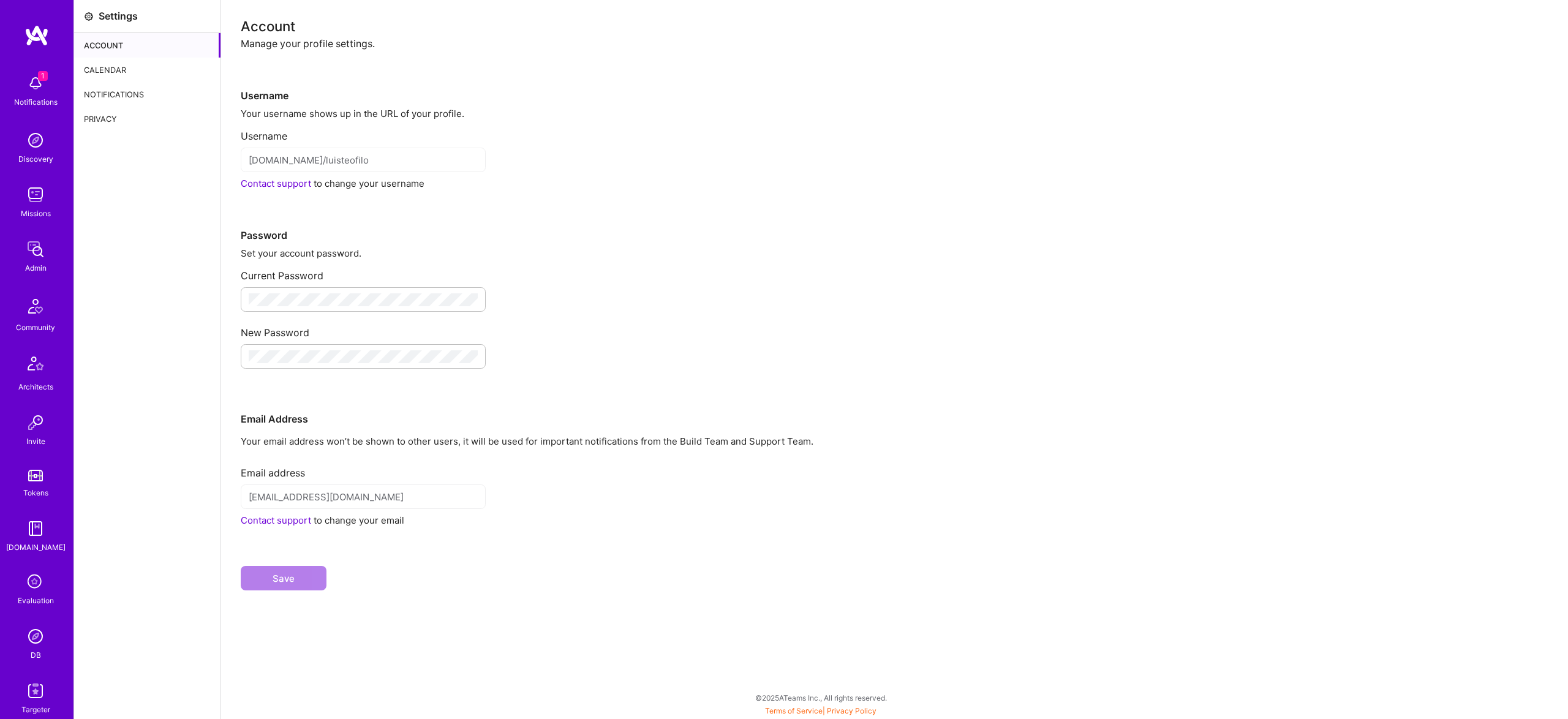
click at [131, 106] on div "Notifications" at bounding box center [147, 95] width 147 height 25
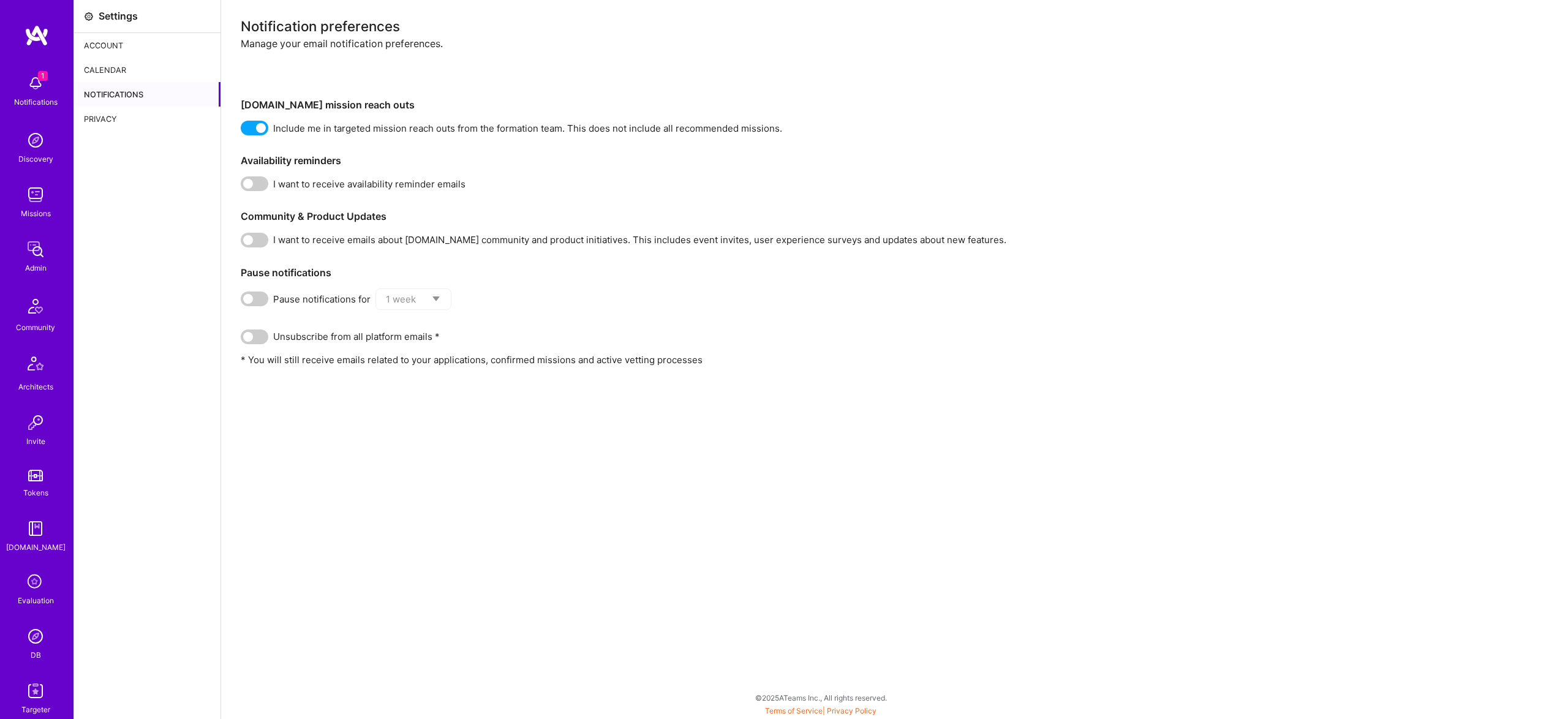
click at [131, 122] on div "Privacy" at bounding box center [147, 119] width 147 height 25
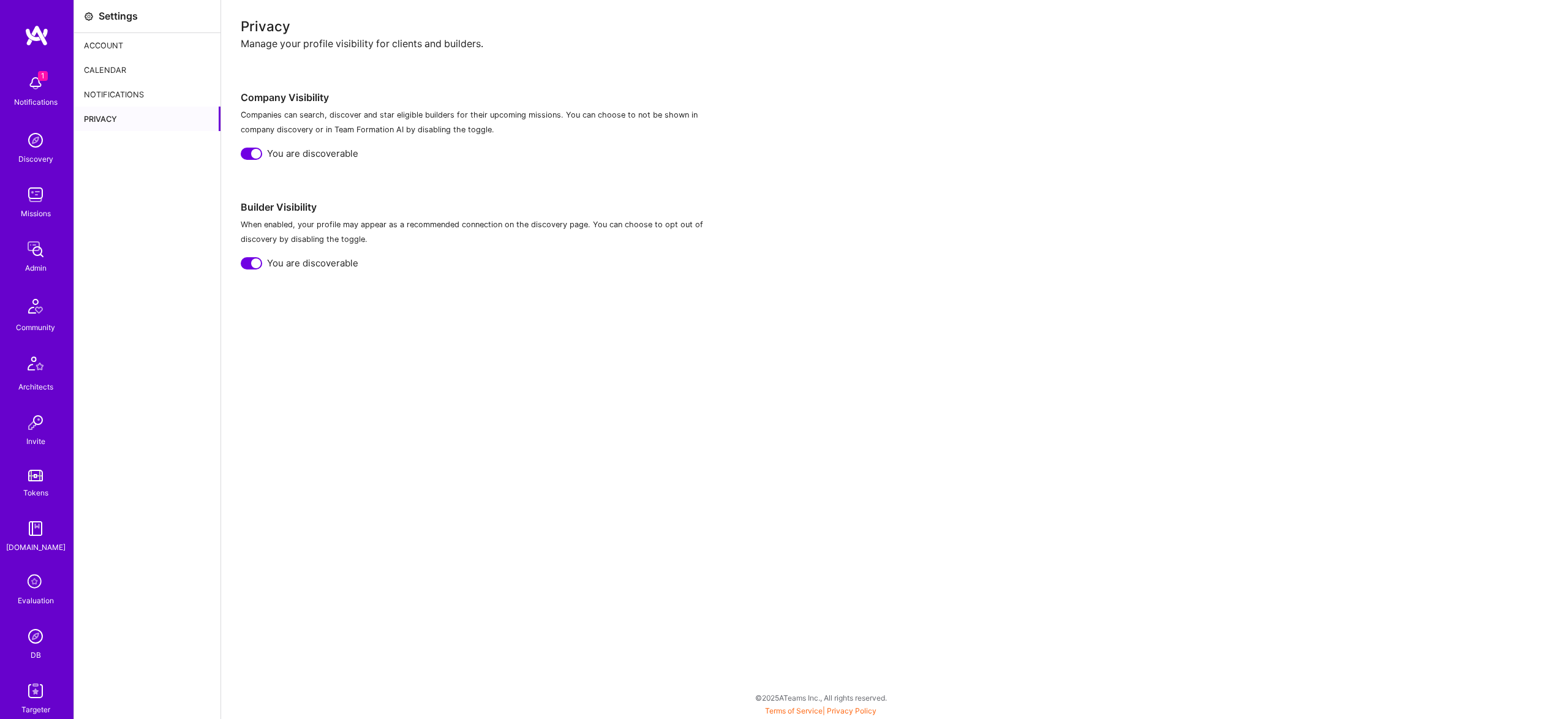
click at [131, 57] on div "Account" at bounding box center [147, 46] width 147 height 25
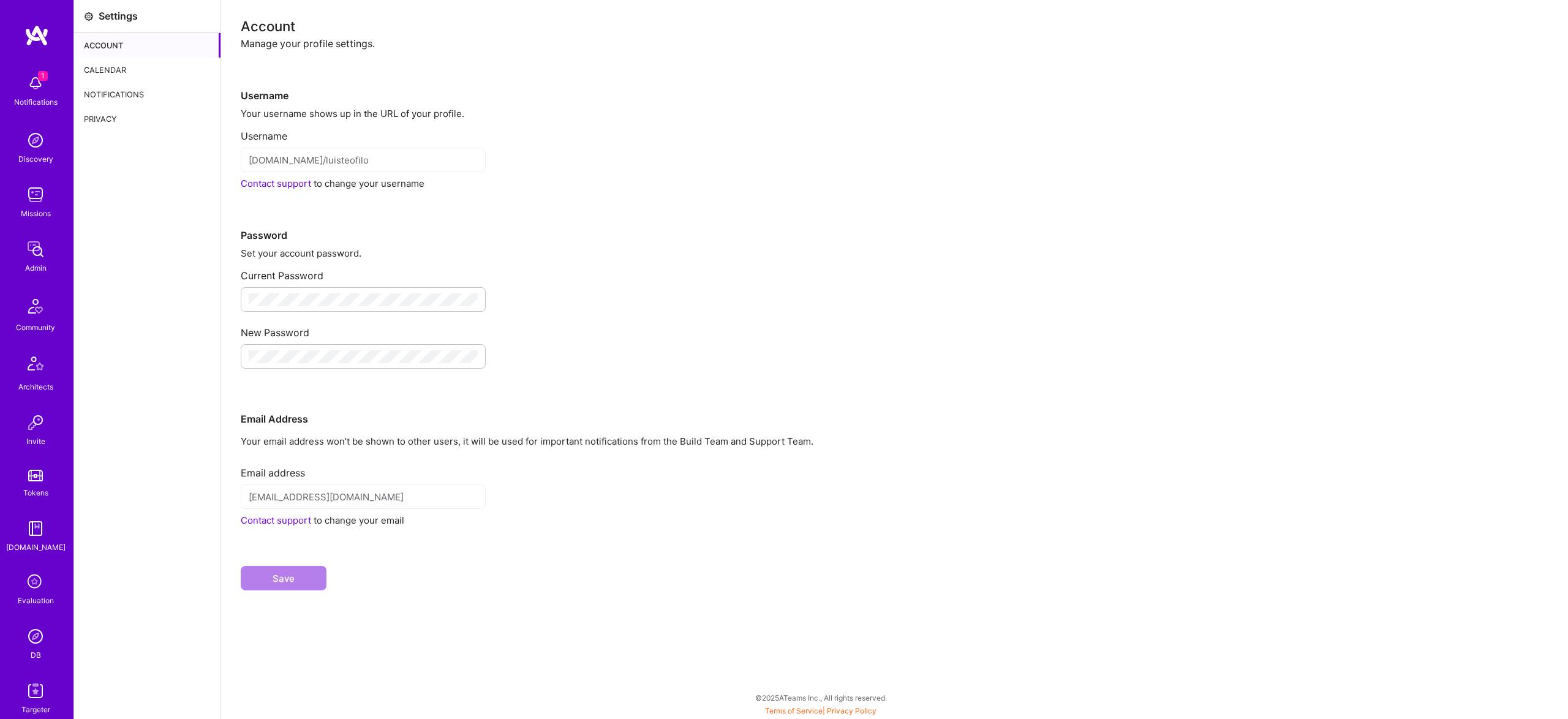
click at [128, 77] on div "Calendar" at bounding box center [147, 70] width 147 height 25
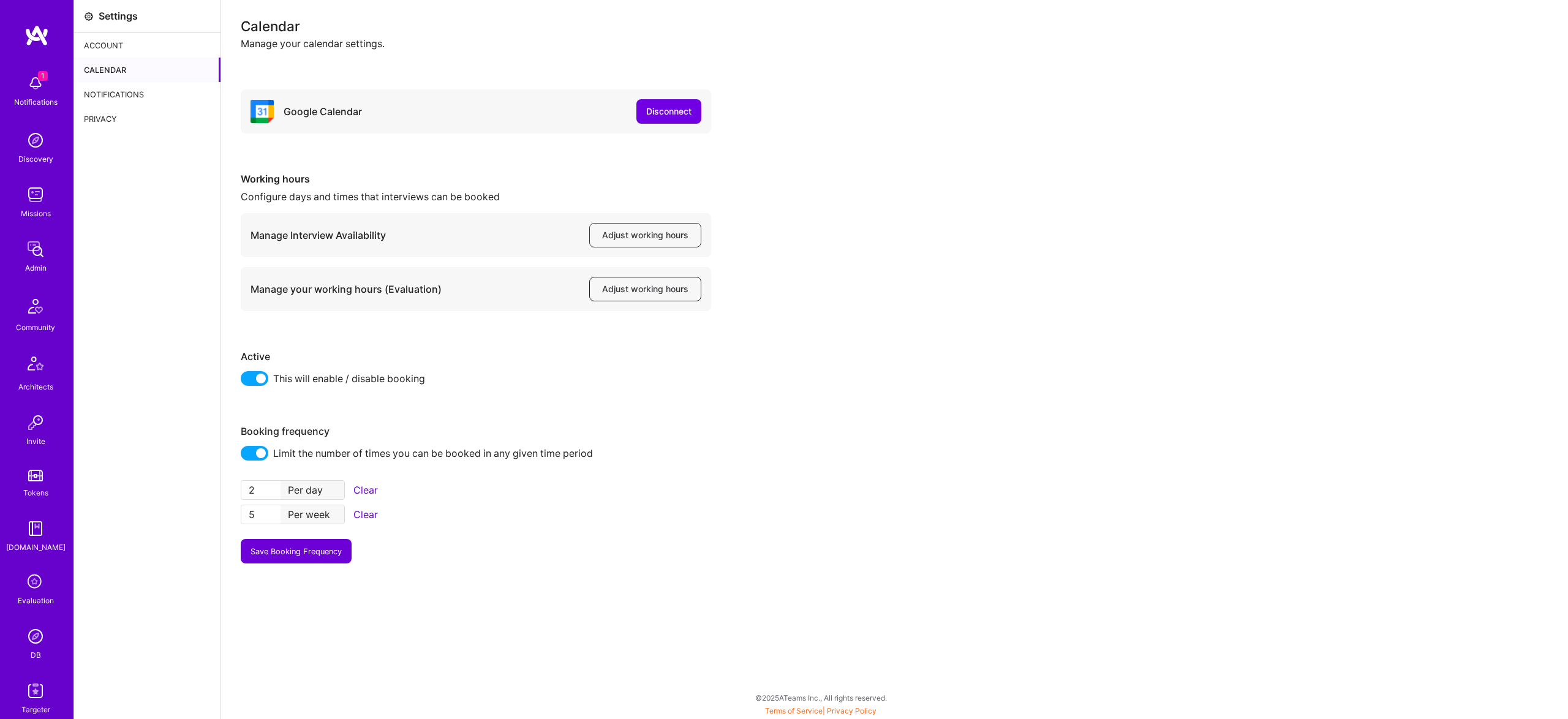
click at [654, 289] on span "Adjust working hours" at bounding box center [645, 289] width 87 height 12
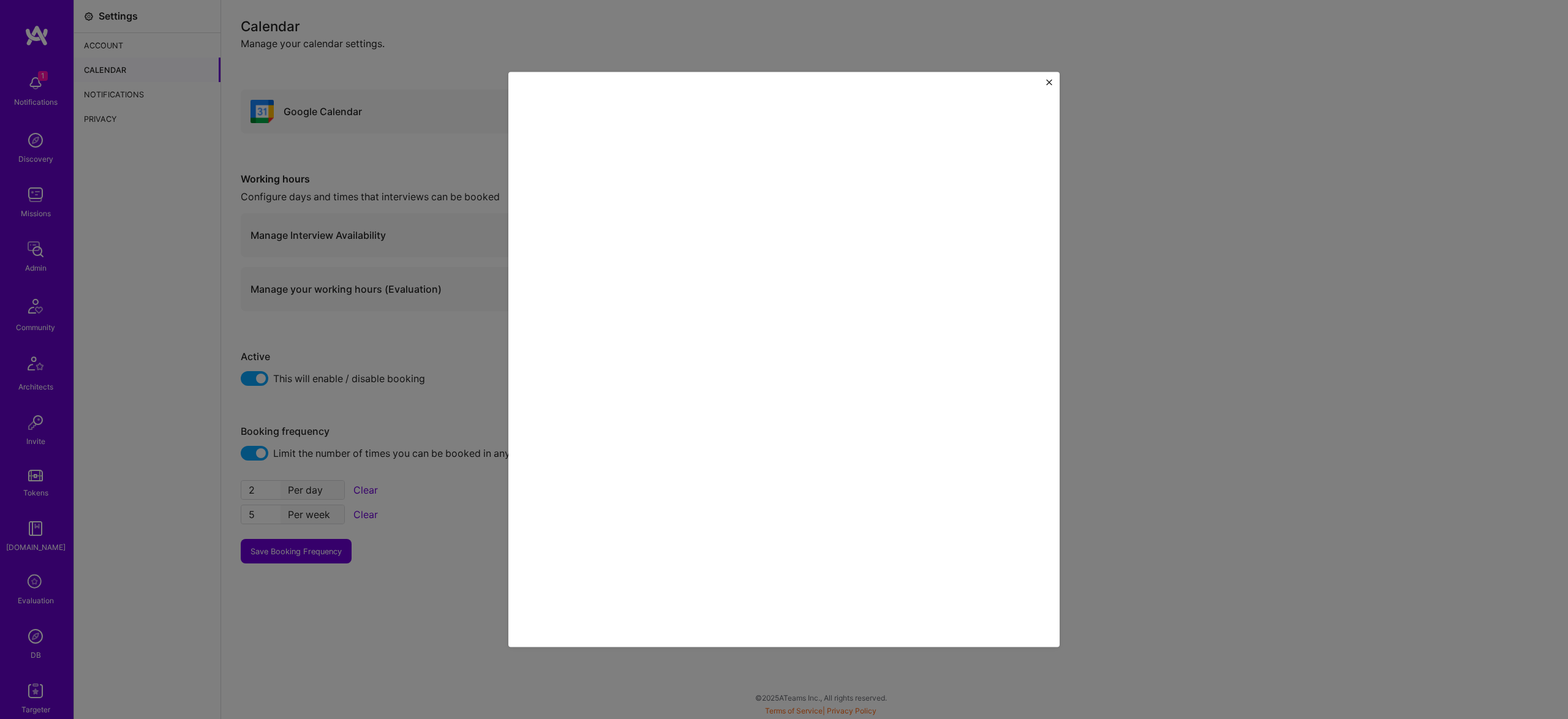
click at [1168, 158] on div at bounding box center [784, 359] width 1568 height 719
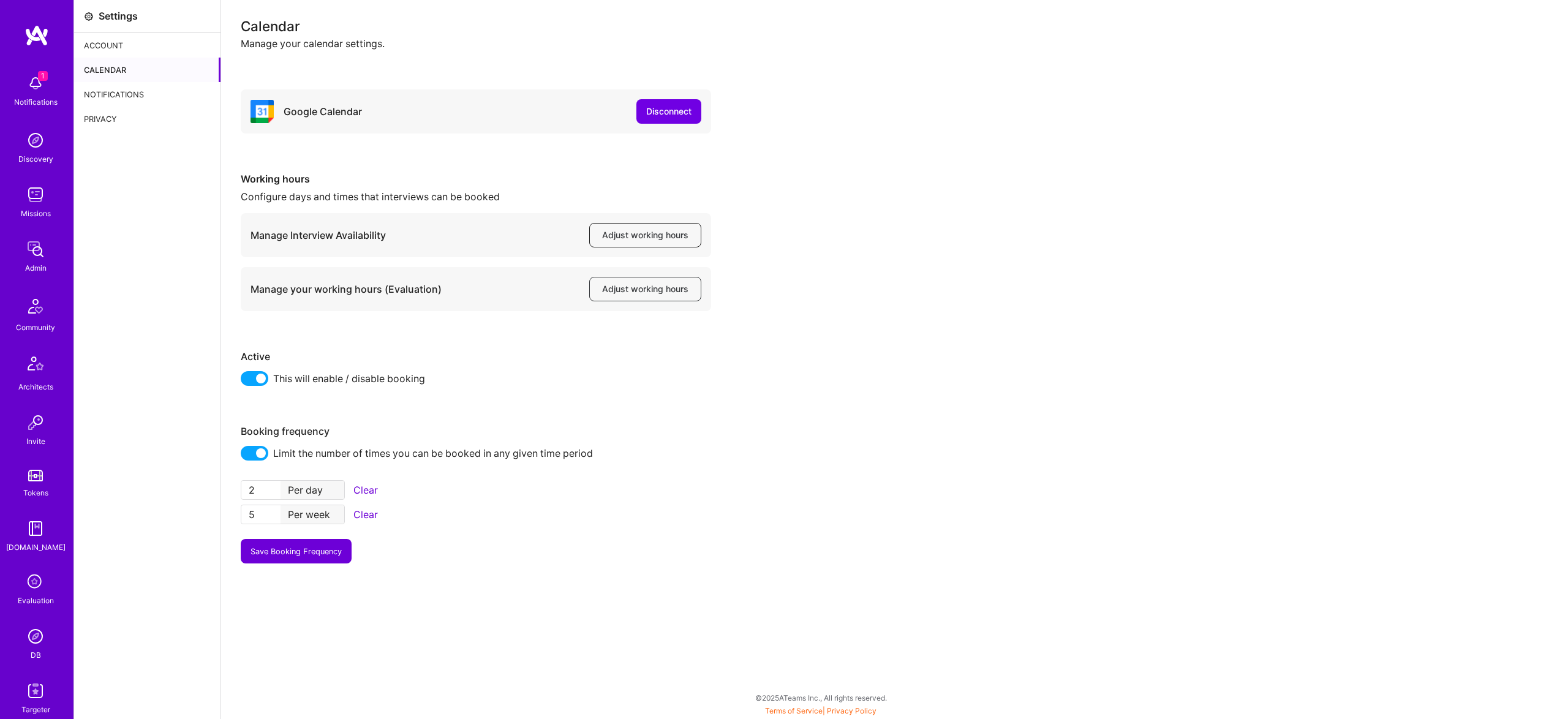
click at [645, 244] on button "Adjust working hours" at bounding box center [645, 236] width 112 height 25
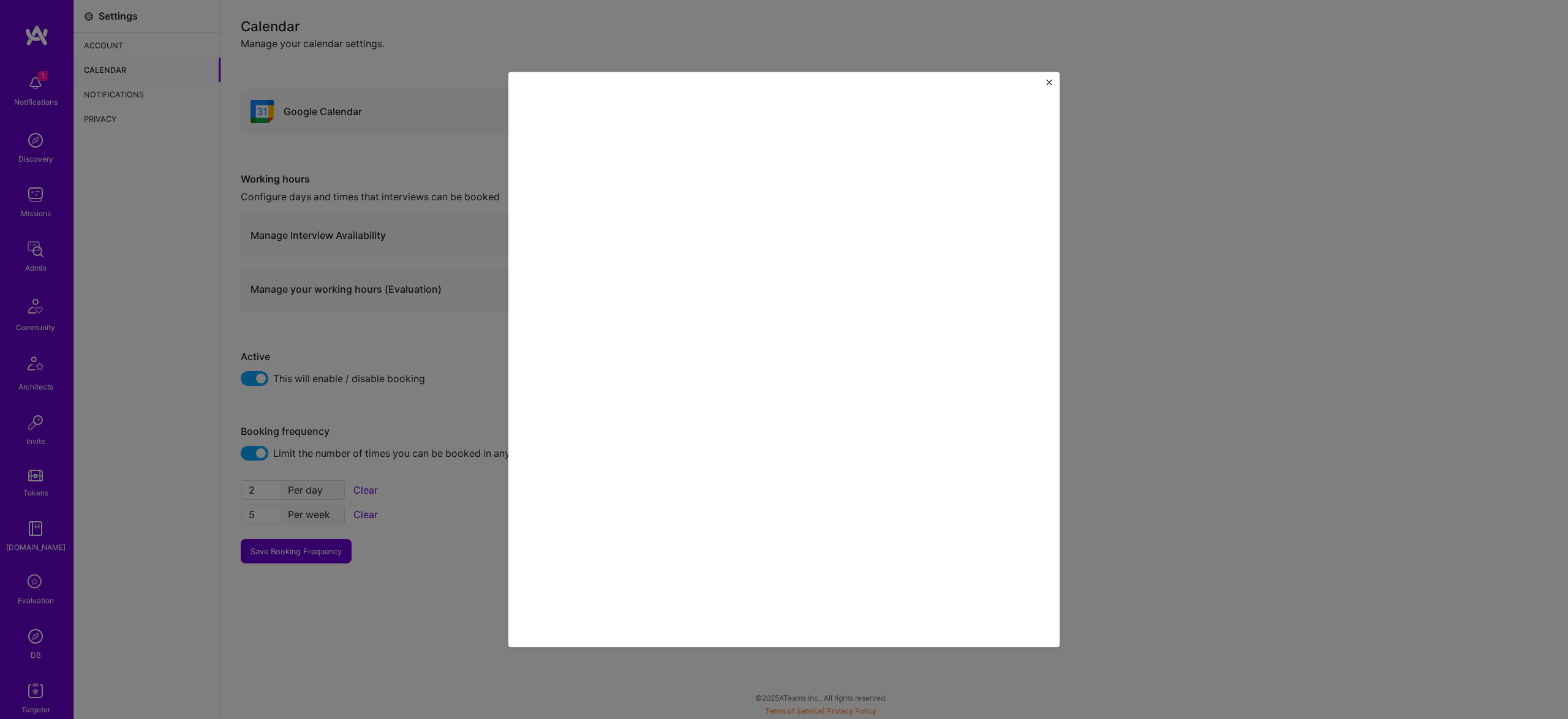
click at [1155, 374] on div at bounding box center [784, 359] width 1568 height 719
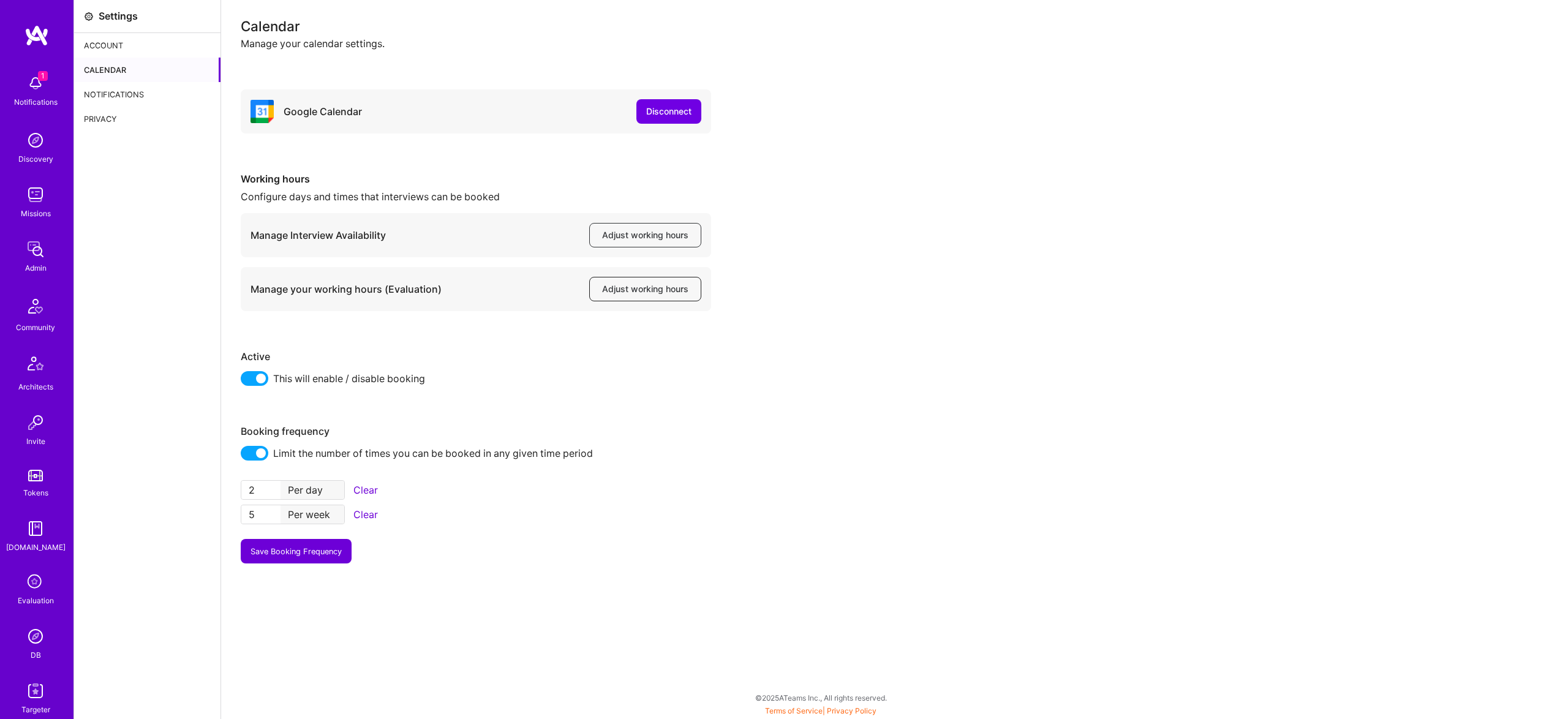
click at [642, 286] on span "Adjust working hours" at bounding box center [645, 289] width 87 height 12
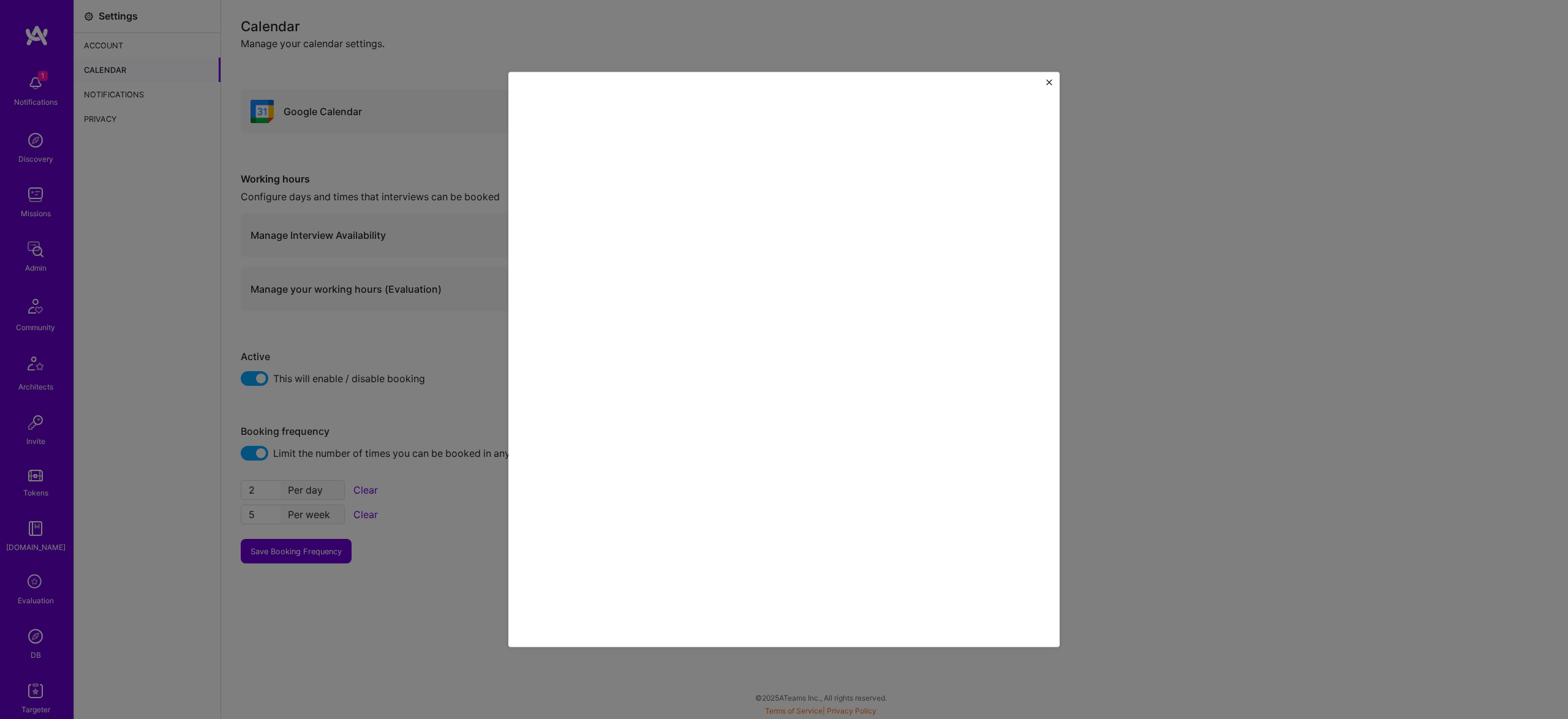
drag, startPoint x: 428, startPoint y: 226, endPoint x: 436, endPoint y: 228, distance: 8.2
click at [428, 226] on div at bounding box center [784, 359] width 1568 height 719
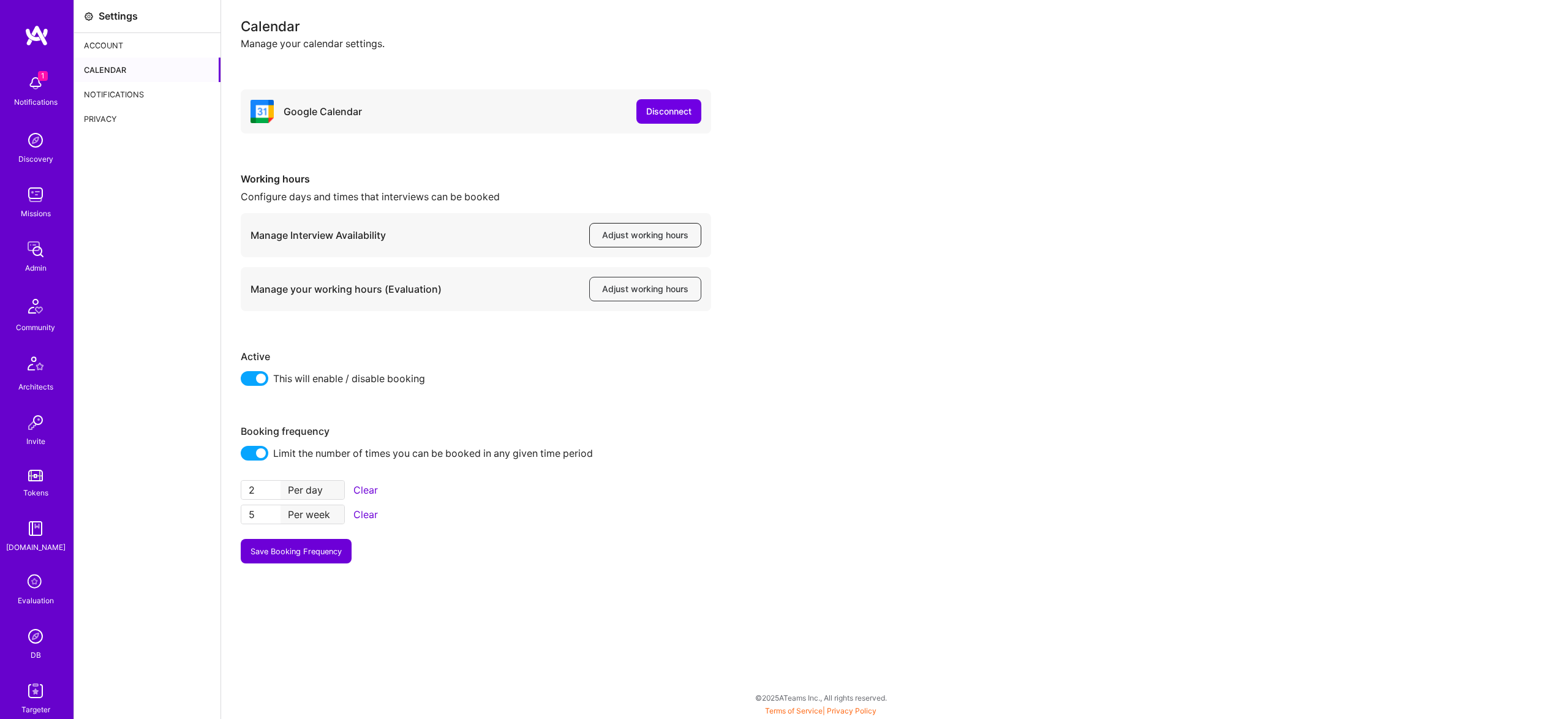
click at [622, 236] on span "Adjust working hours" at bounding box center [645, 235] width 87 height 12
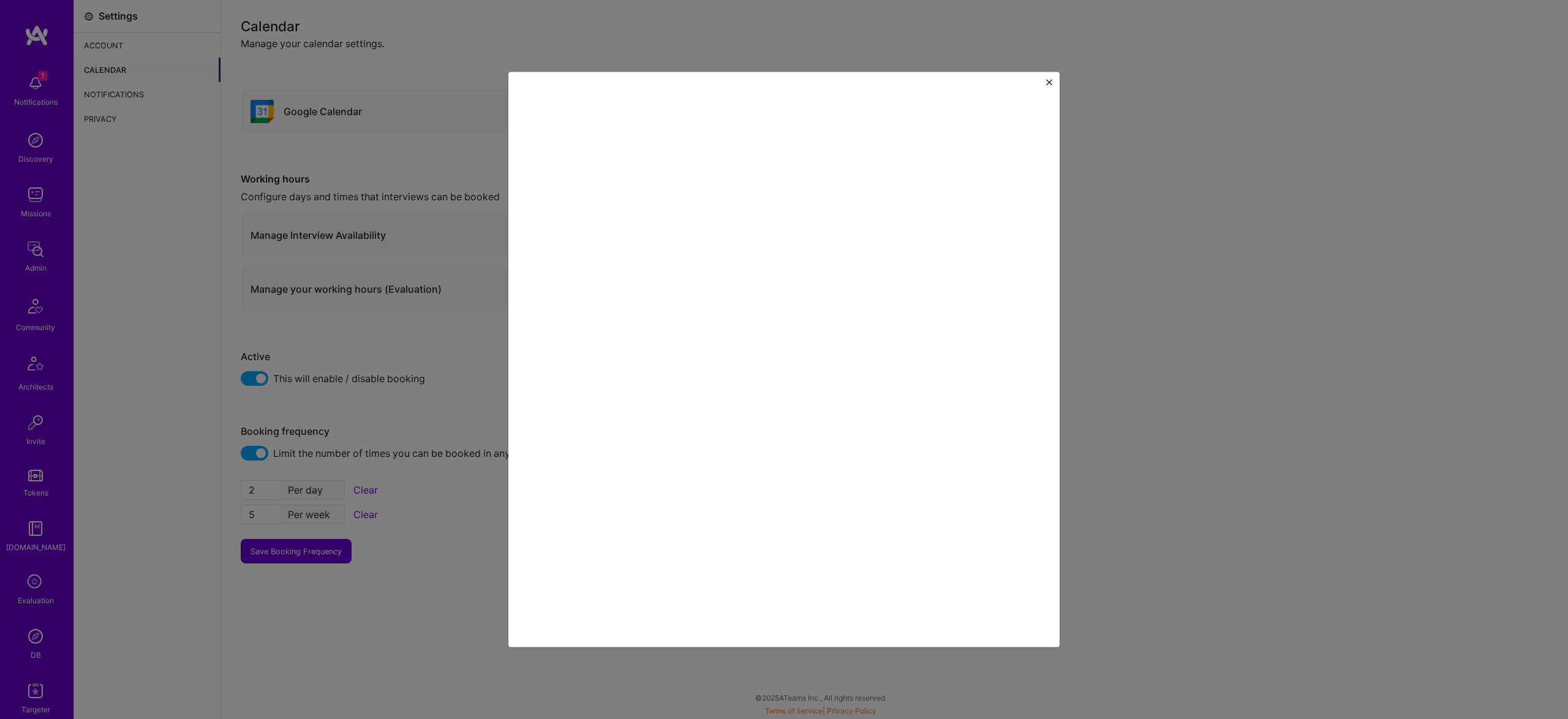
click at [361, 230] on div at bounding box center [784, 359] width 1568 height 719
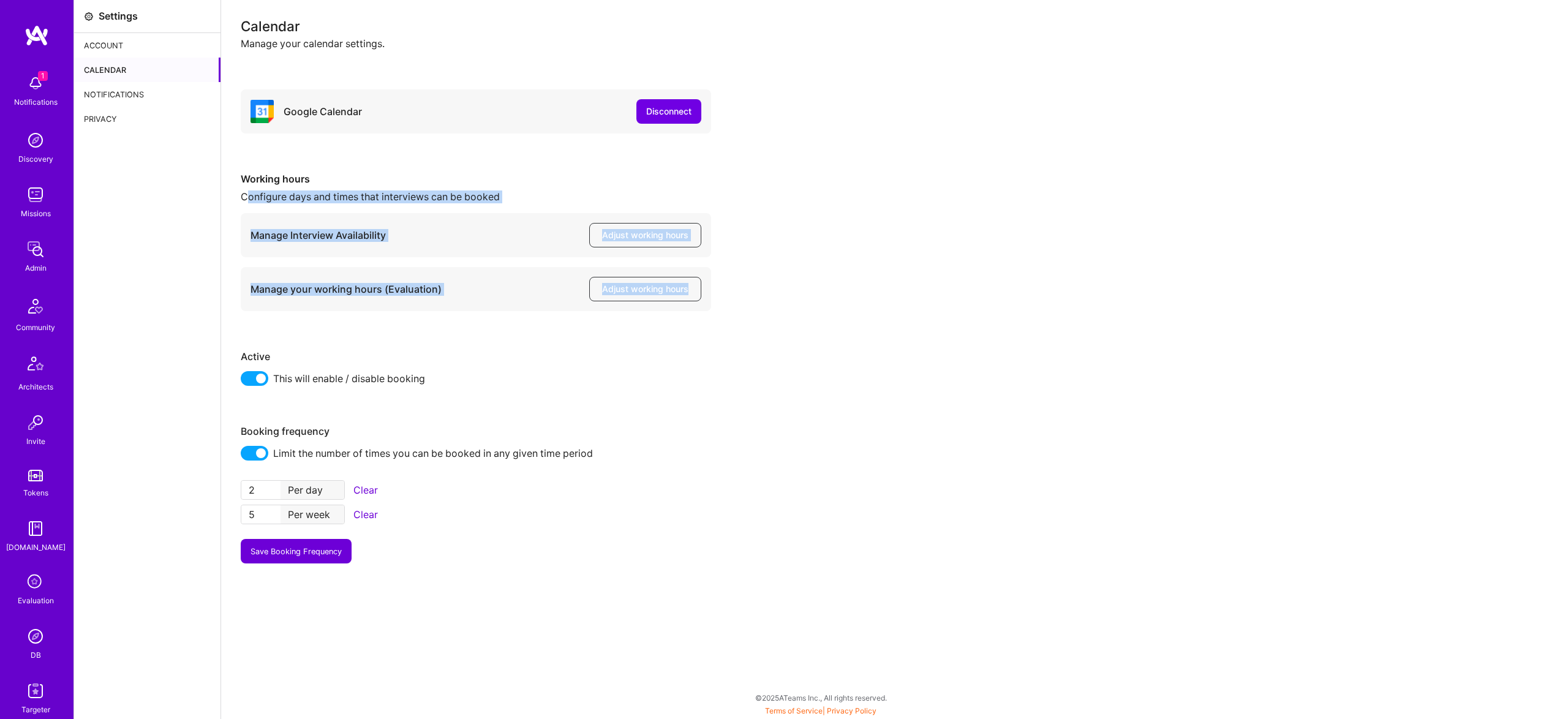
drag, startPoint x: 244, startPoint y: 203, endPoint x: 724, endPoint y: 289, distance: 487.6
click at [724, 289] on div "Google Calendar Disconnect Working hours Configure days and times that intervie…" at bounding box center [895, 327] width 1308 height 474
click at [721, 306] on div "Google Calendar Disconnect Working hours Configure days and times that intervie…" at bounding box center [895, 327] width 1308 height 474
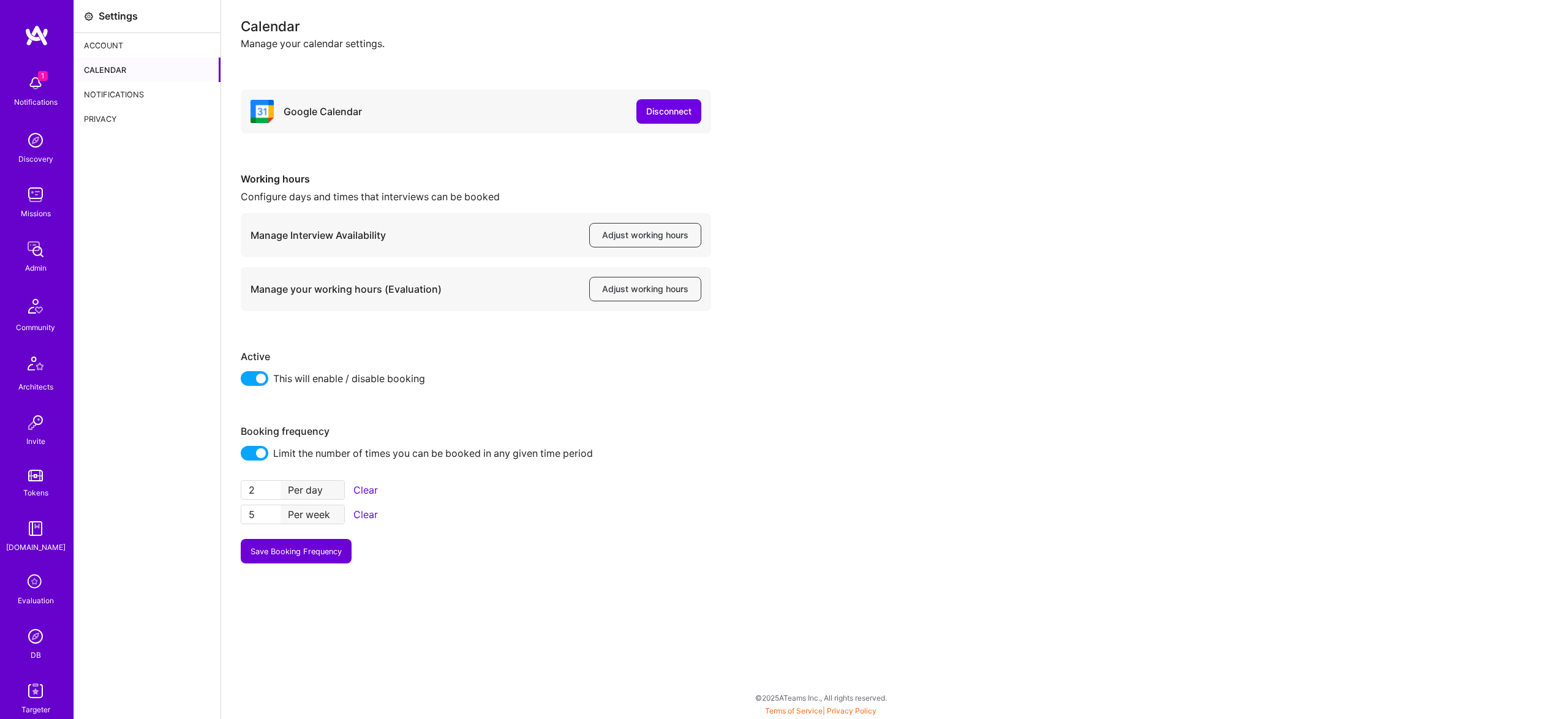
drag, startPoint x: 699, startPoint y: 299, endPoint x: 311, endPoint y: 218, distance: 396.4
click at [285, 215] on div "Working hours Configure days and times that interviews can be booked Manage Int…" at bounding box center [475, 242] width 470 height 139
drag, startPoint x: 241, startPoint y: 228, endPoint x: 713, endPoint y: 312, distance: 479.4
click at [713, 312] on div "Google Calendar Disconnect Working hours Configure days and times that intervie…" at bounding box center [895, 327] width 1308 height 474
copy div "Manage Interview Availability Adjust working hours Manage your working hours (E…"
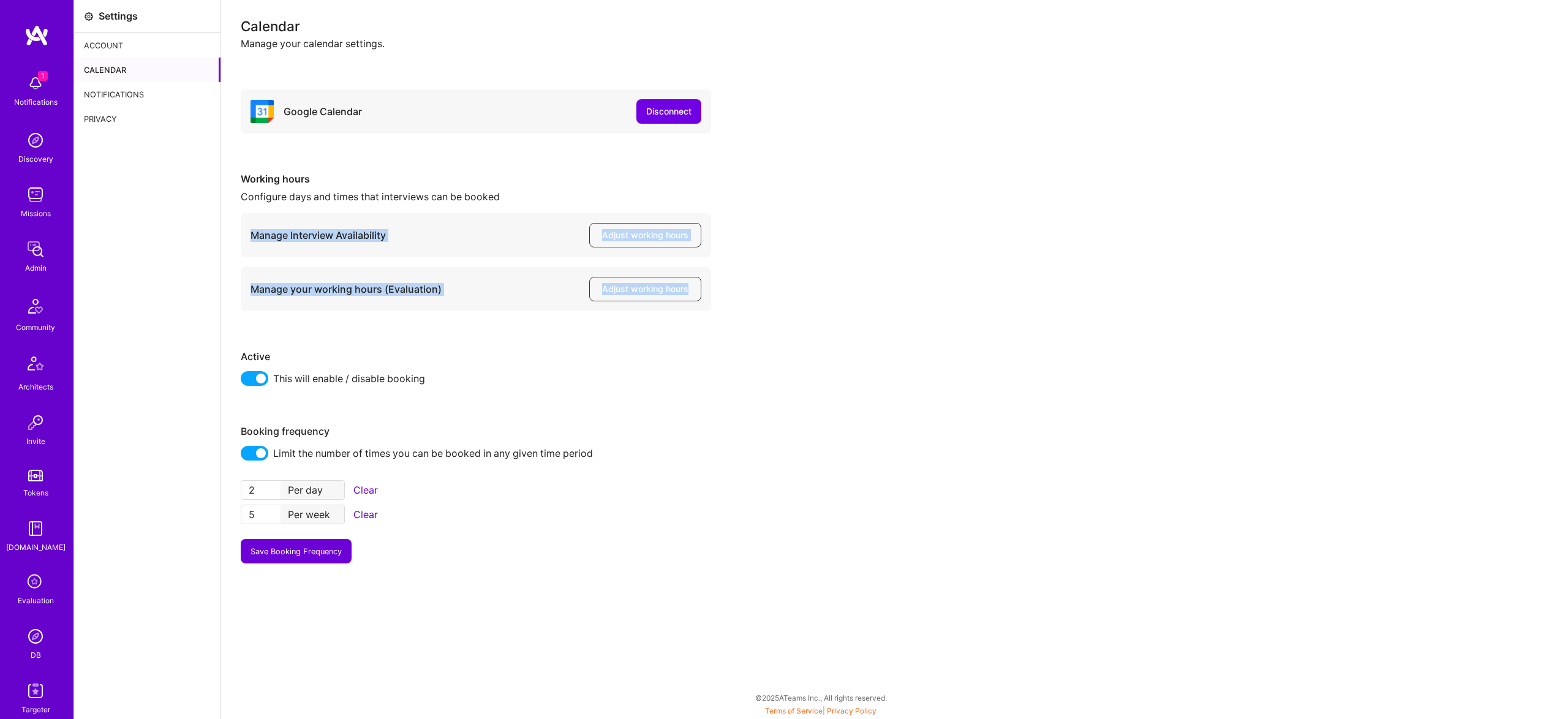
click at [882, 276] on div "Google Calendar Disconnect Working hours Configure days and times that intervie…" at bounding box center [895, 327] width 1308 height 474
click at [374, 308] on div "Manage your working hours (Evaluation) Adjust working hours" at bounding box center [475, 289] width 470 height 44
click at [371, 292] on div "Manage your working hours (Evaluation)" at bounding box center [346, 290] width 191 height 13
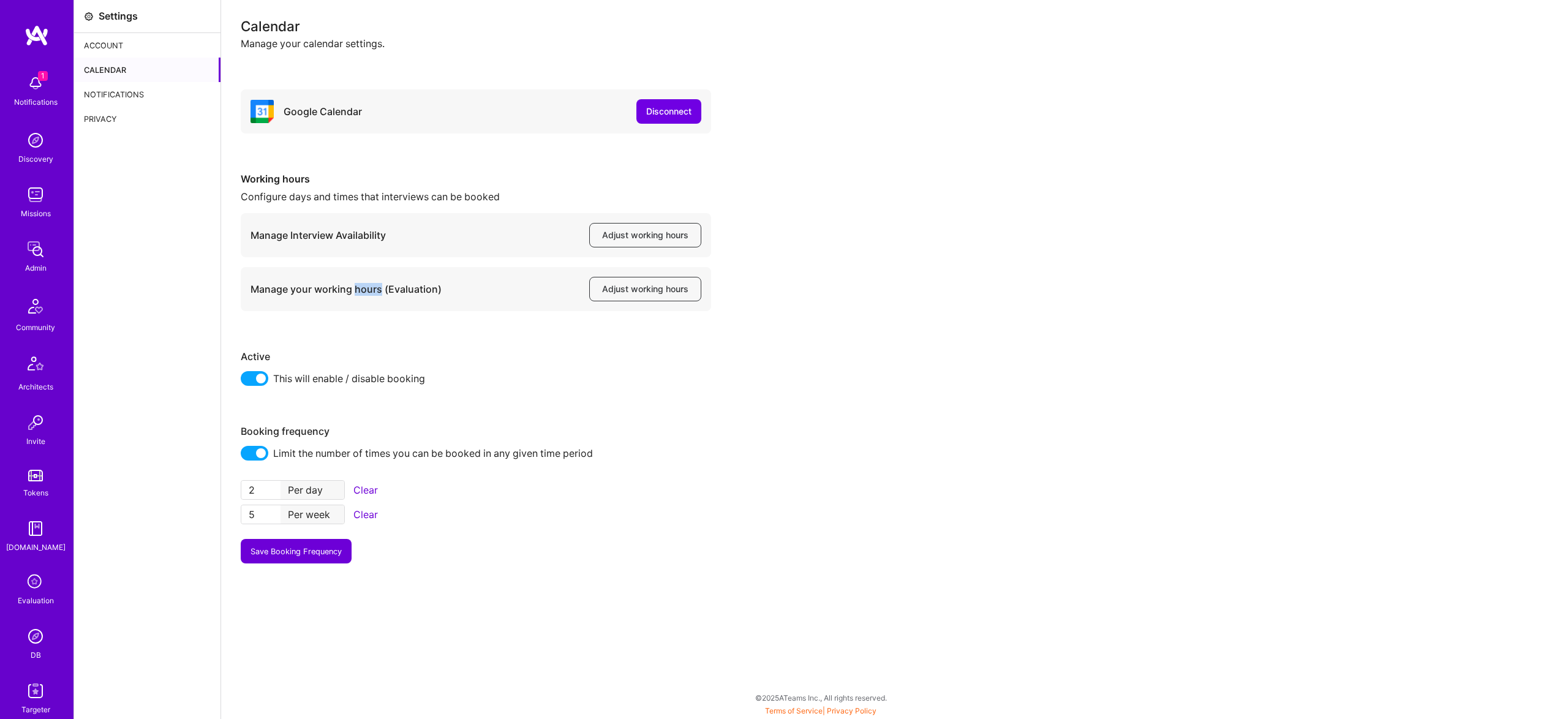
click at [371, 292] on div "Manage your working hours (Evaluation)" at bounding box center [346, 290] width 191 height 13
click at [642, 276] on div "Manage your working hours (Evaluation) Adjust working hours" at bounding box center [475, 289] width 470 height 44
click at [649, 286] on span "Adjust working hours" at bounding box center [645, 289] width 87 height 12
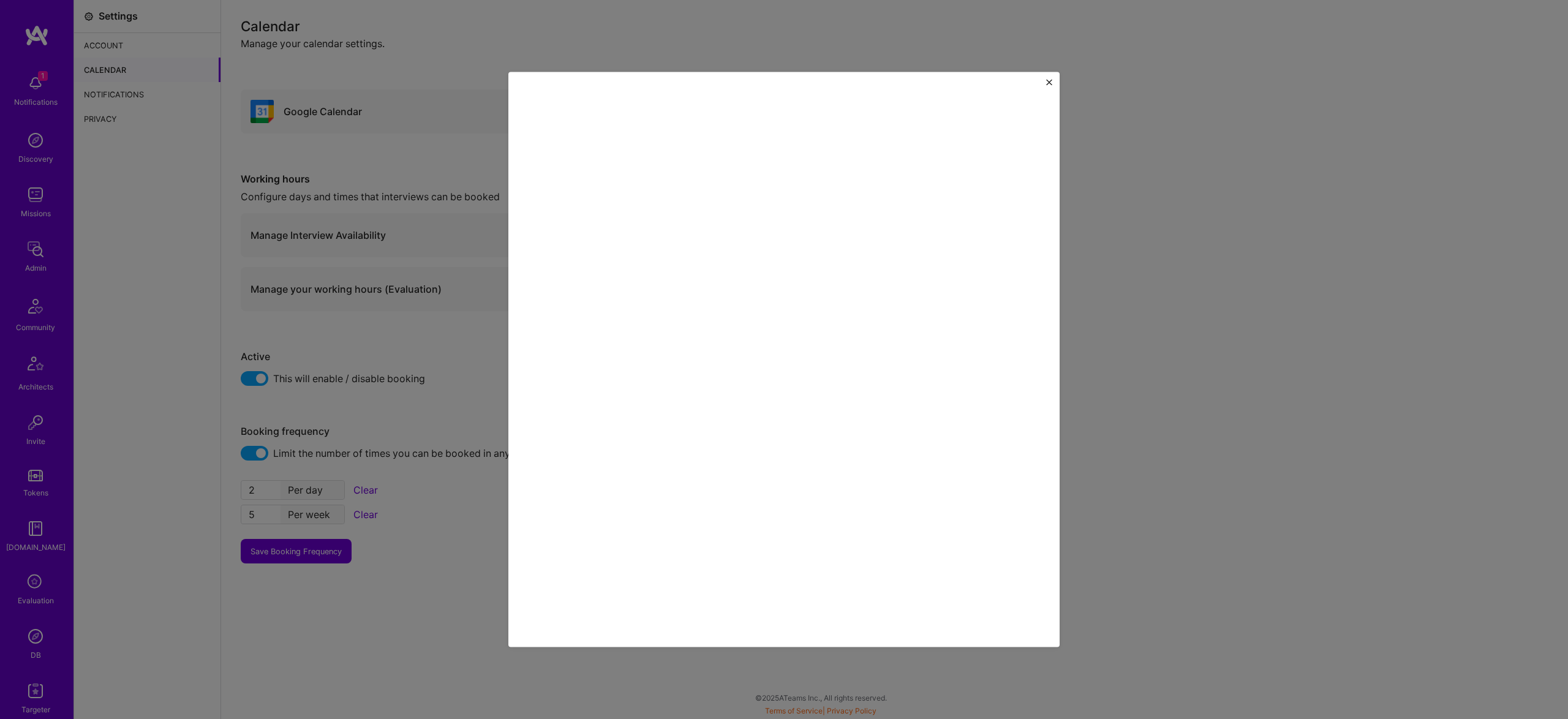
drag, startPoint x: 414, startPoint y: 215, endPoint x: 470, endPoint y: 225, distance: 56.9
click at [419, 218] on div at bounding box center [784, 359] width 1568 height 719
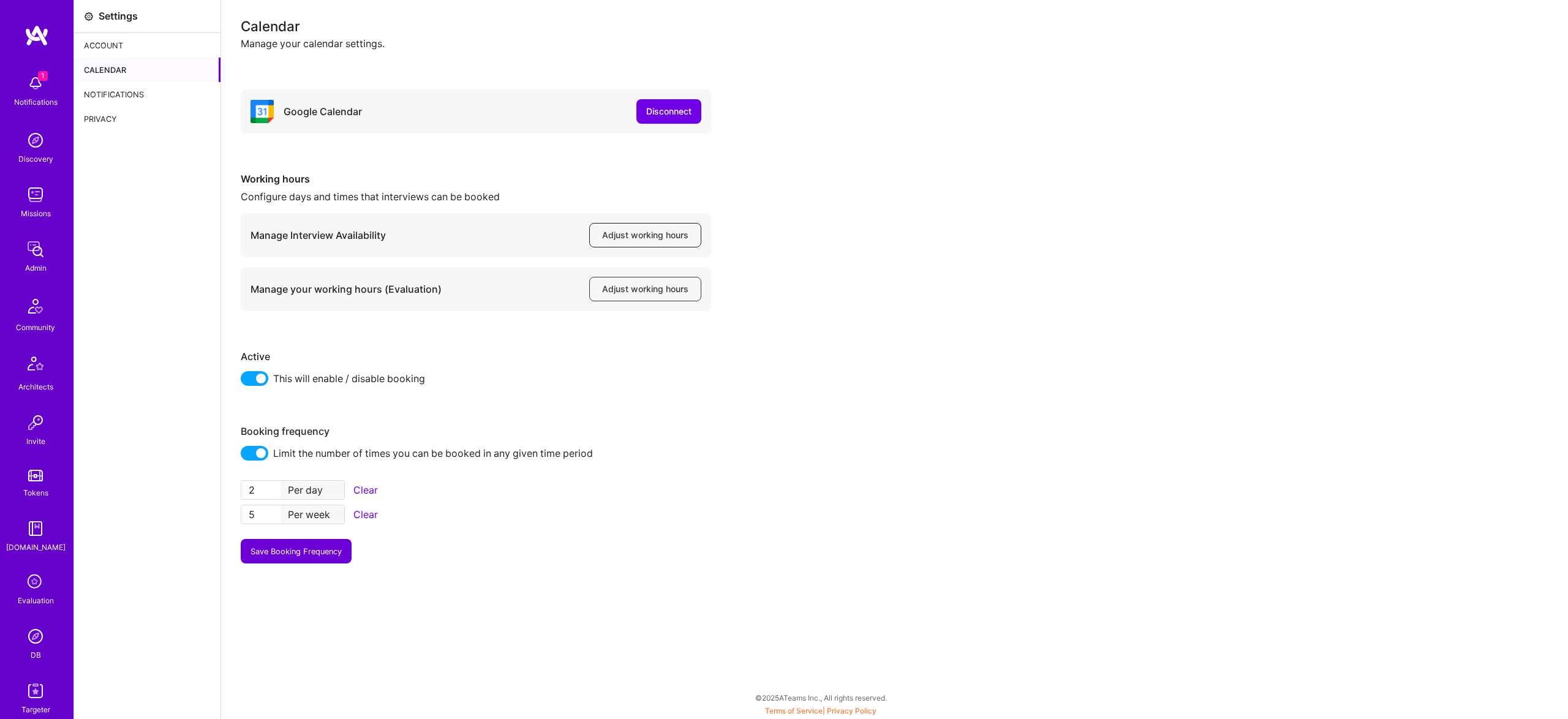
click at [650, 231] on span "Adjust working hours" at bounding box center [645, 235] width 87 height 12
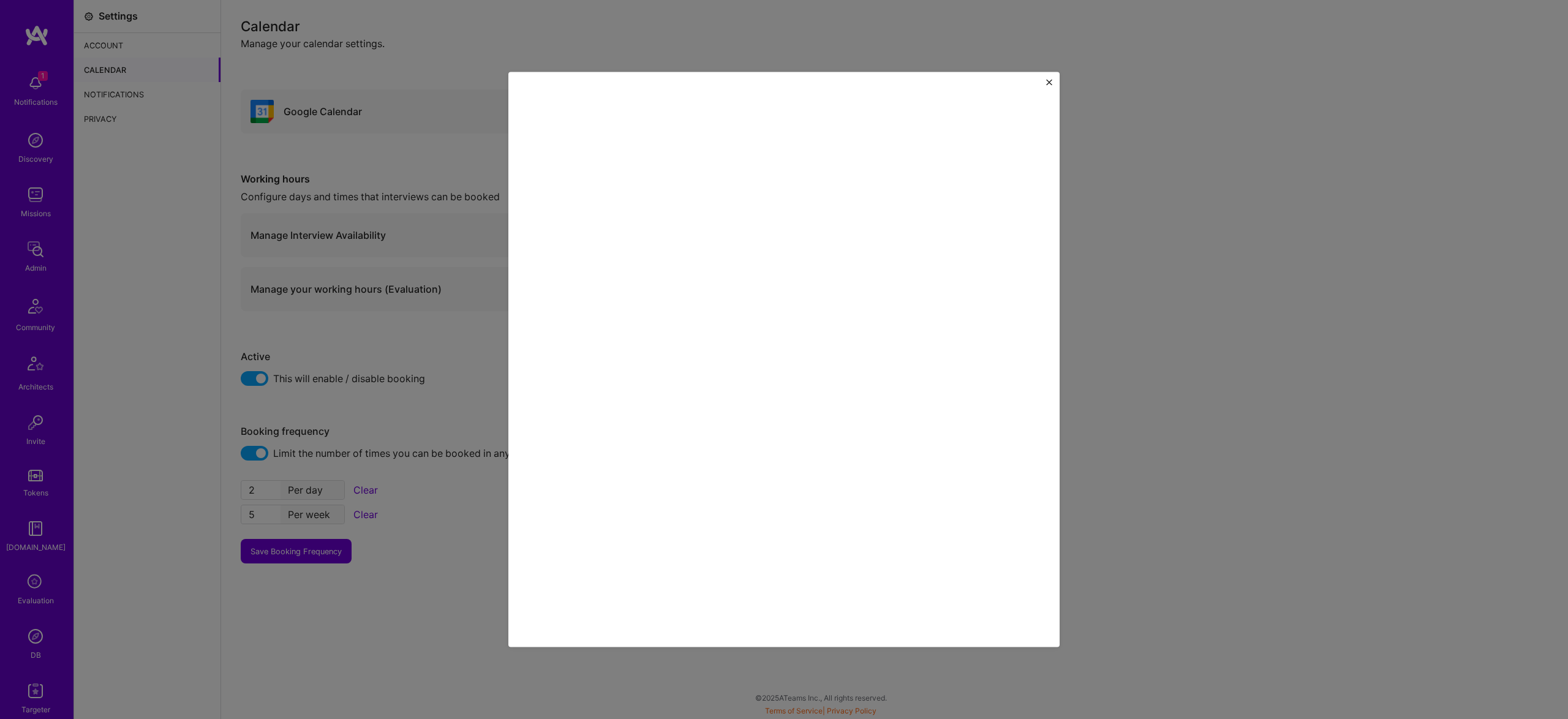
click at [309, 259] on div at bounding box center [784, 359] width 1568 height 719
